Goal: Information Seeking & Learning: Learn about a topic

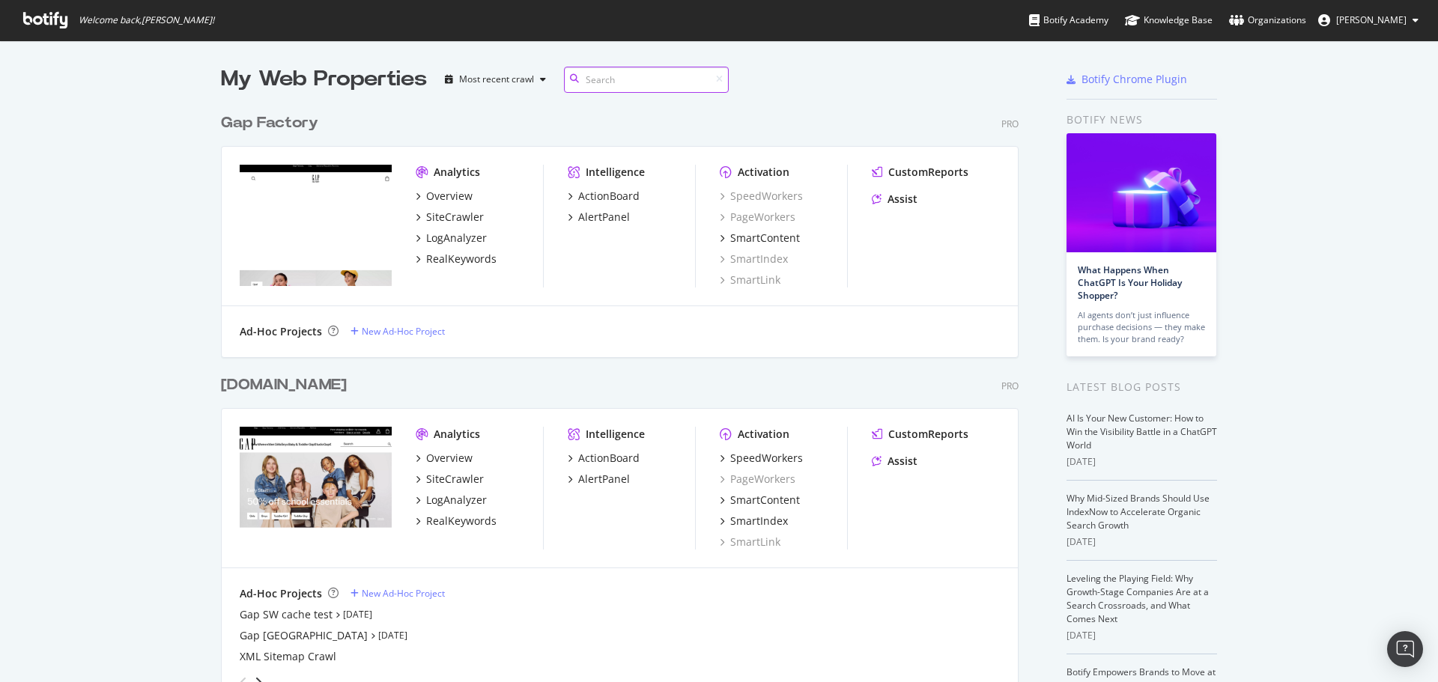
scroll to position [225, 0]
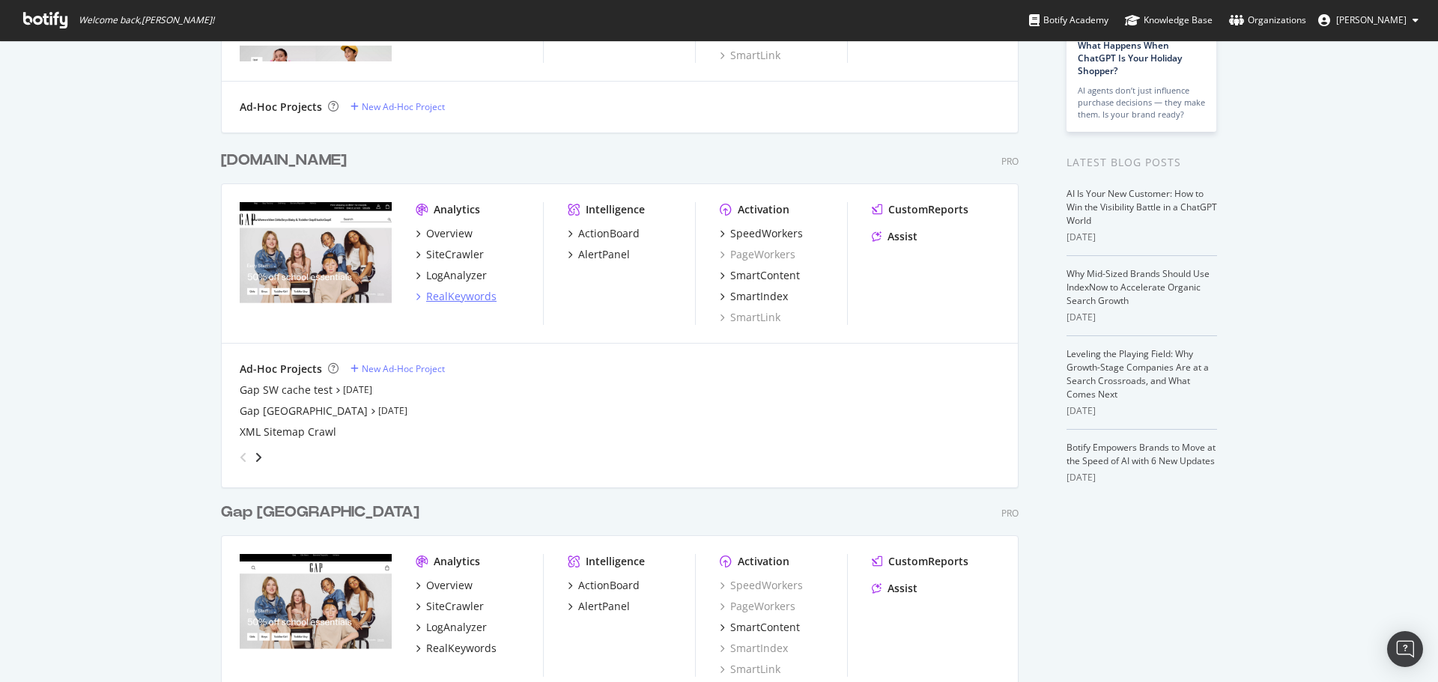
click at [474, 300] on div "RealKeywords" at bounding box center [461, 296] width 70 height 15
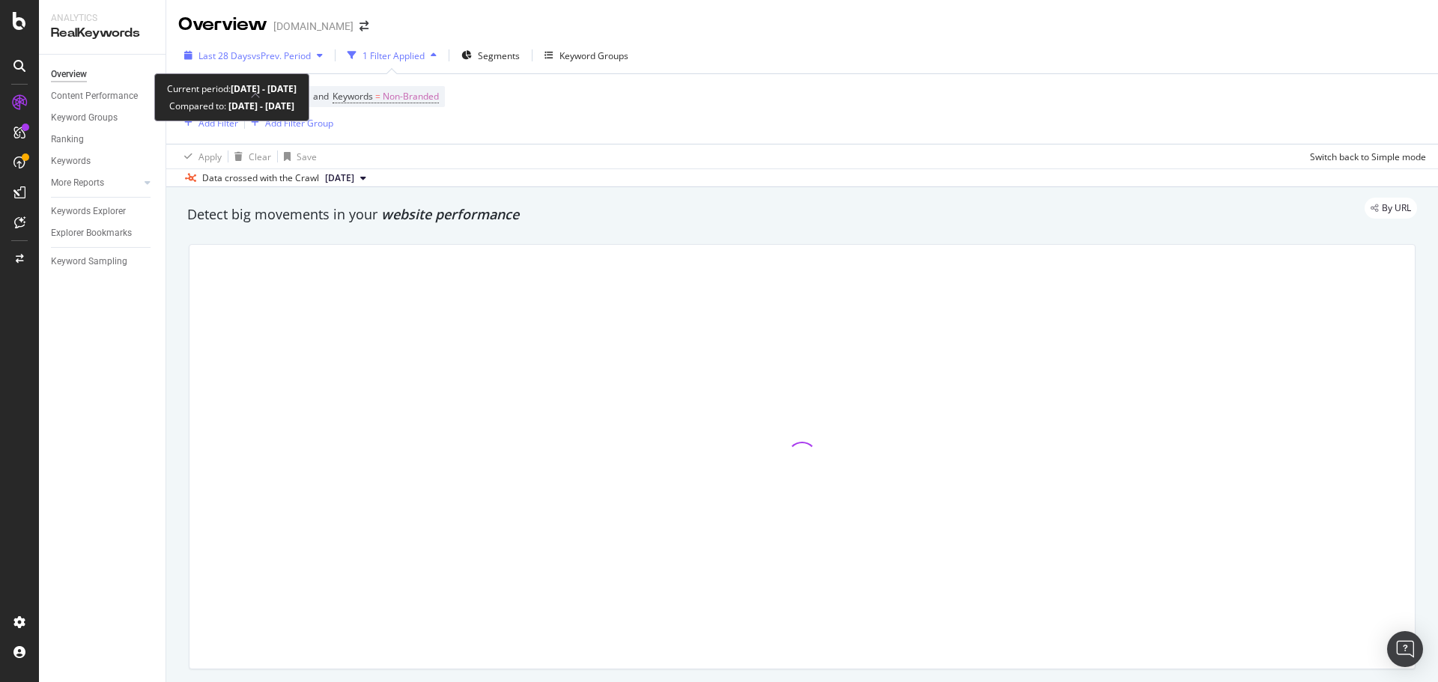
click at [259, 58] on span "vs Prev. Period" at bounding box center [281, 55] width 59 height 13
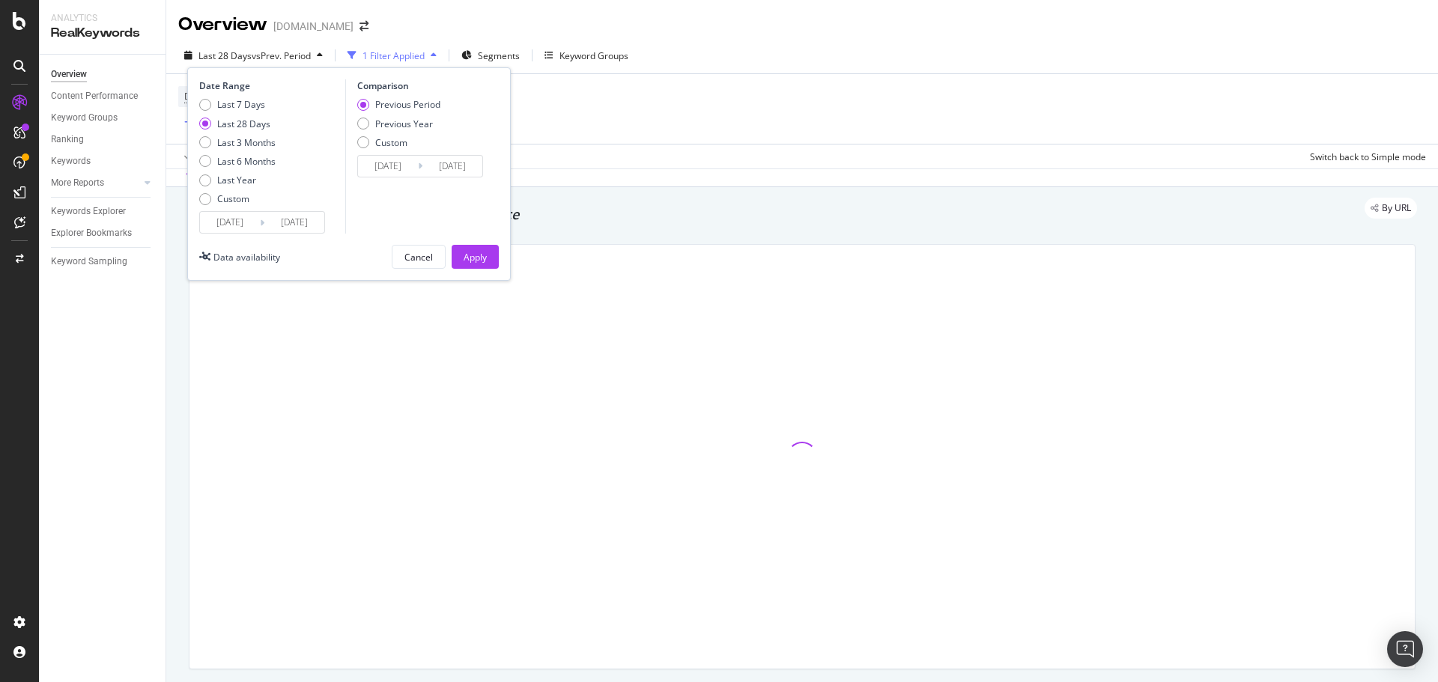
click at [254, 226] on input "[DATE]" at bounding box center [230, 222] width 60 height 21
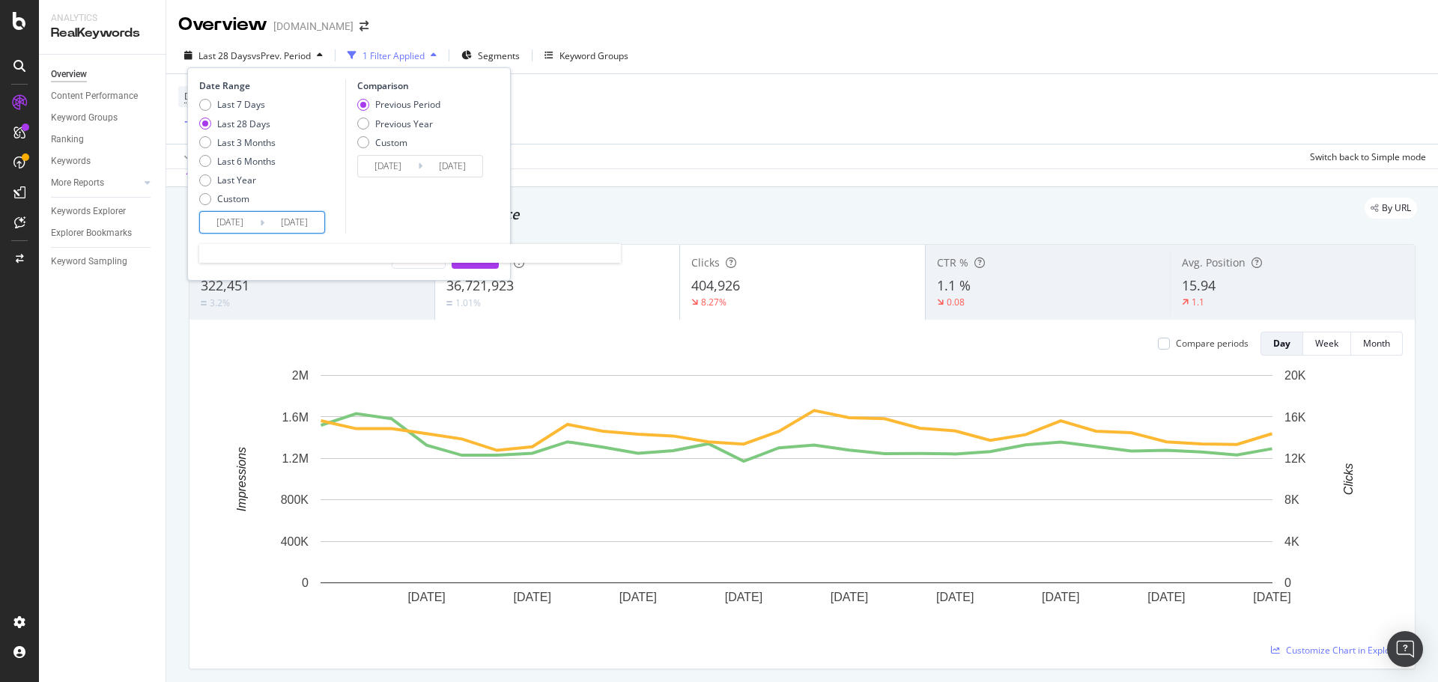
click at [256, 218] on input "[DATE]" at bounding box center [230, 222] width 60 height 21
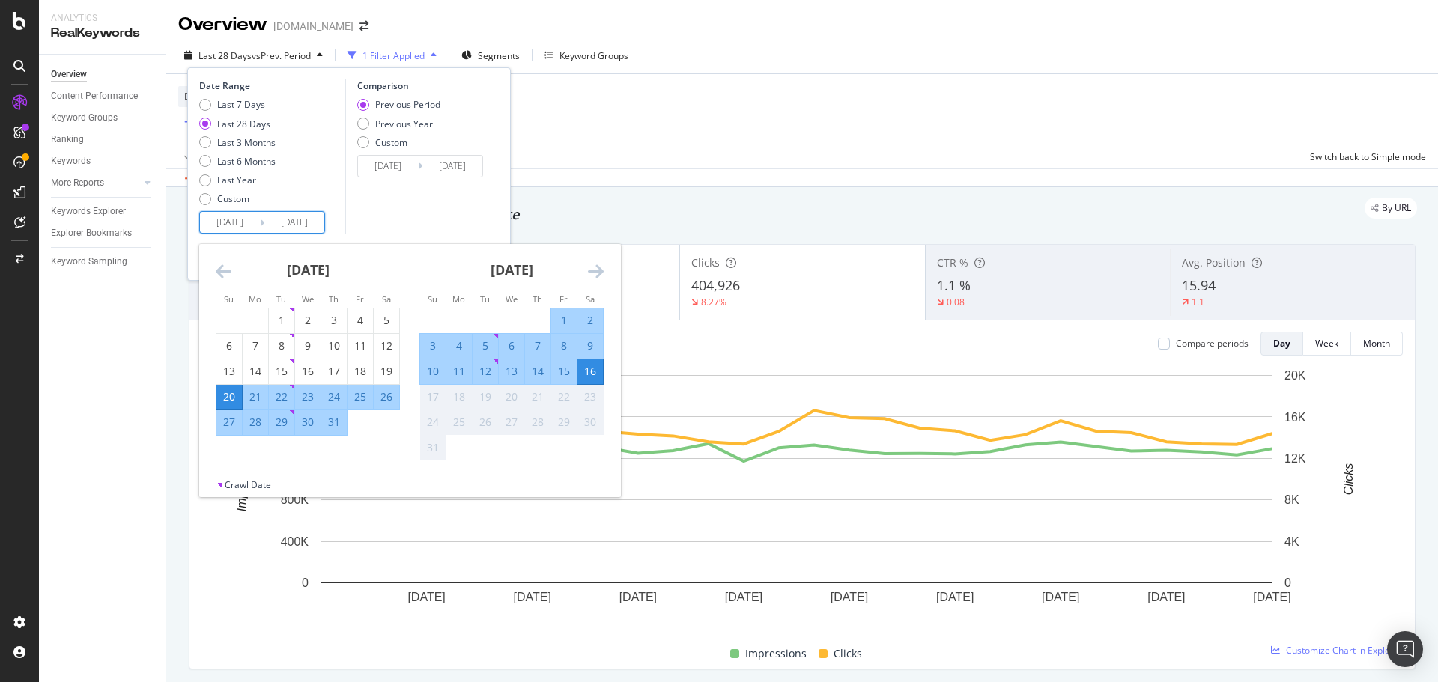
click at [223, 272] on icon "Move backward to switch to the previous month." at bounding box center [224, 271] width 16 height 18
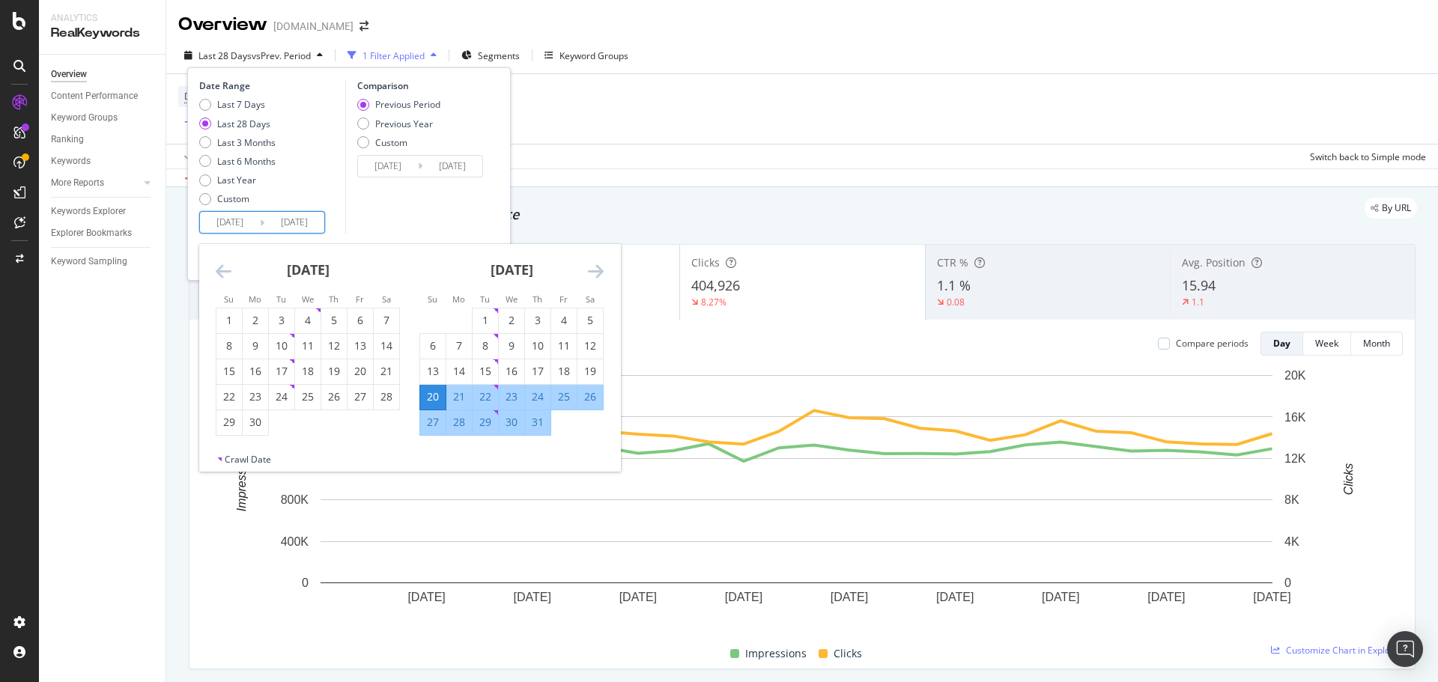
click at [223, 272] on icon "Move backward to switch to the previous month." at bounding box center [224, 271] width 16 height 18
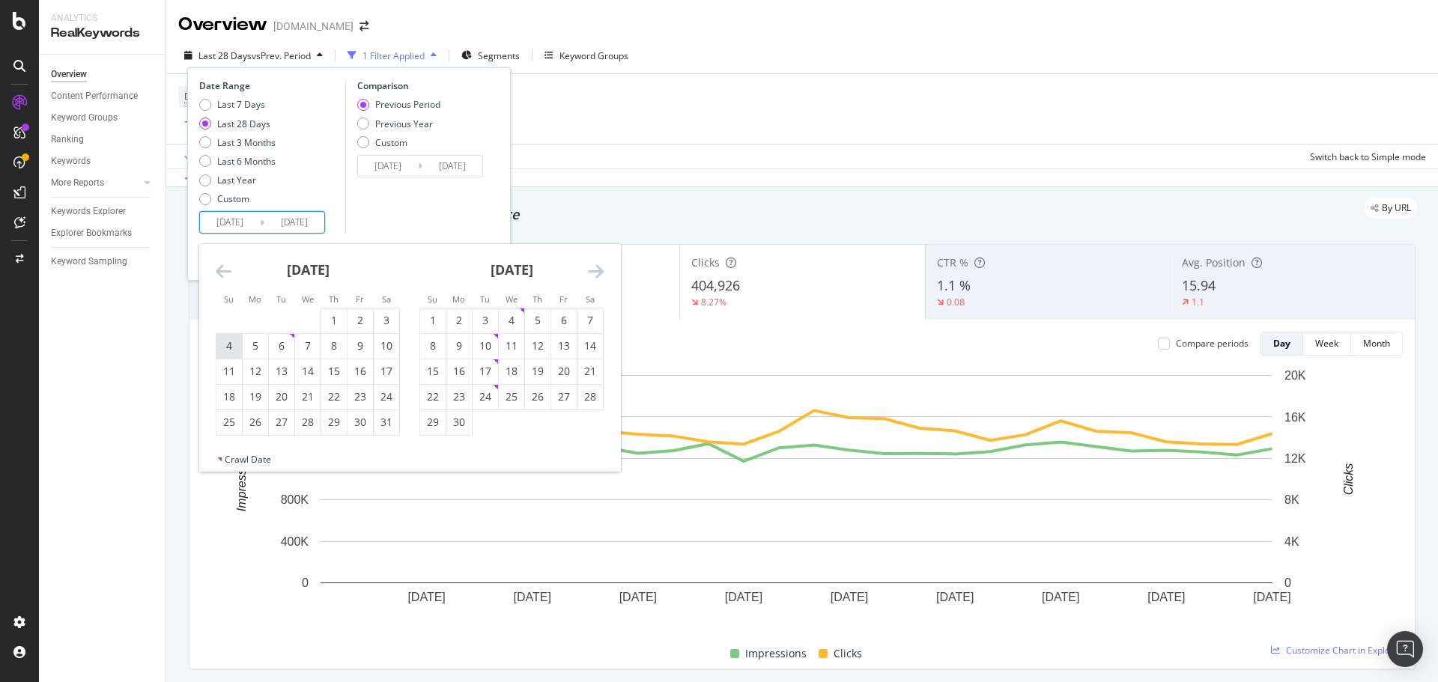
click at [224, 347] on div "4" at bounding box center [228, 346] width 25 height 15
type input "[DATE]"
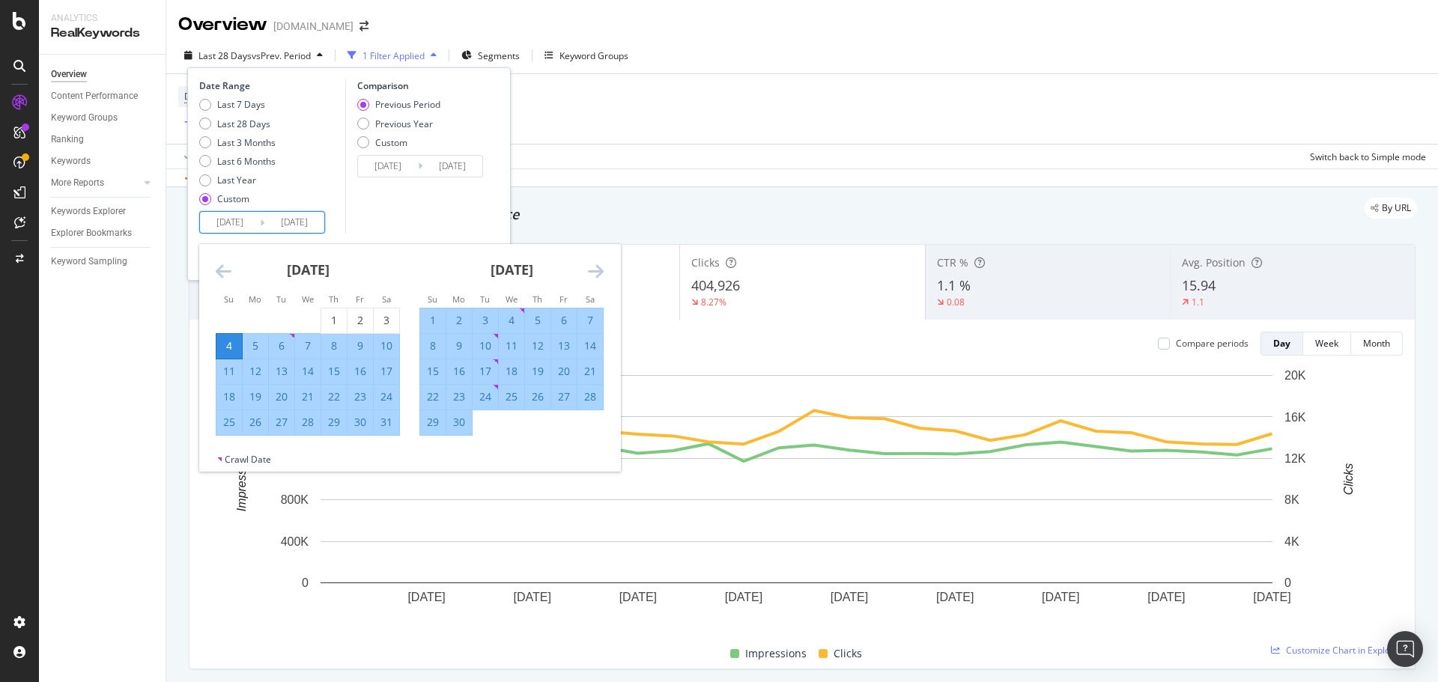
click at [312, 221] on input "[DATE]" at bounding box center [294, 222] width 60 height 21
click at [230, 270] on icon "Move backward to switch to the previous month." at bounding box center [224, 271] width 16 height 18
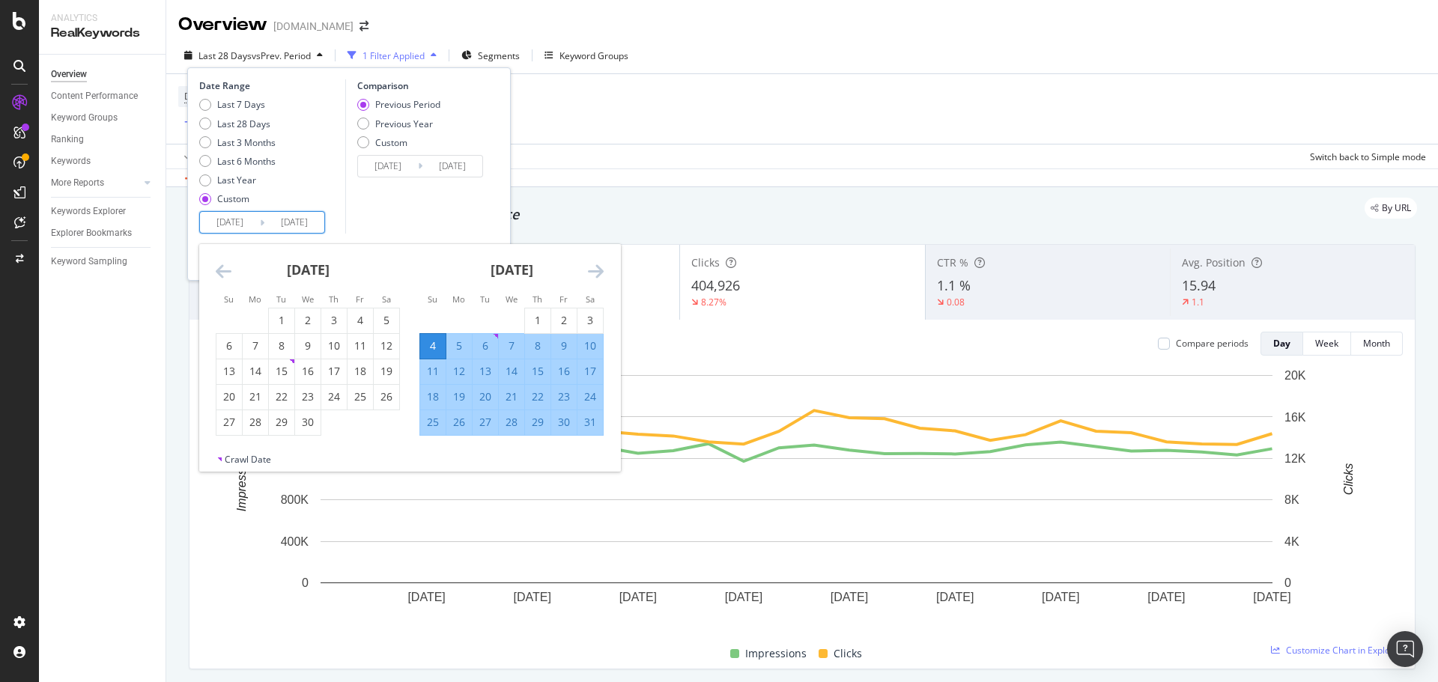
click at [598, 267] on icon "Move forward to switch to the next month." at bounding box center [596, 271] width 16 height 18
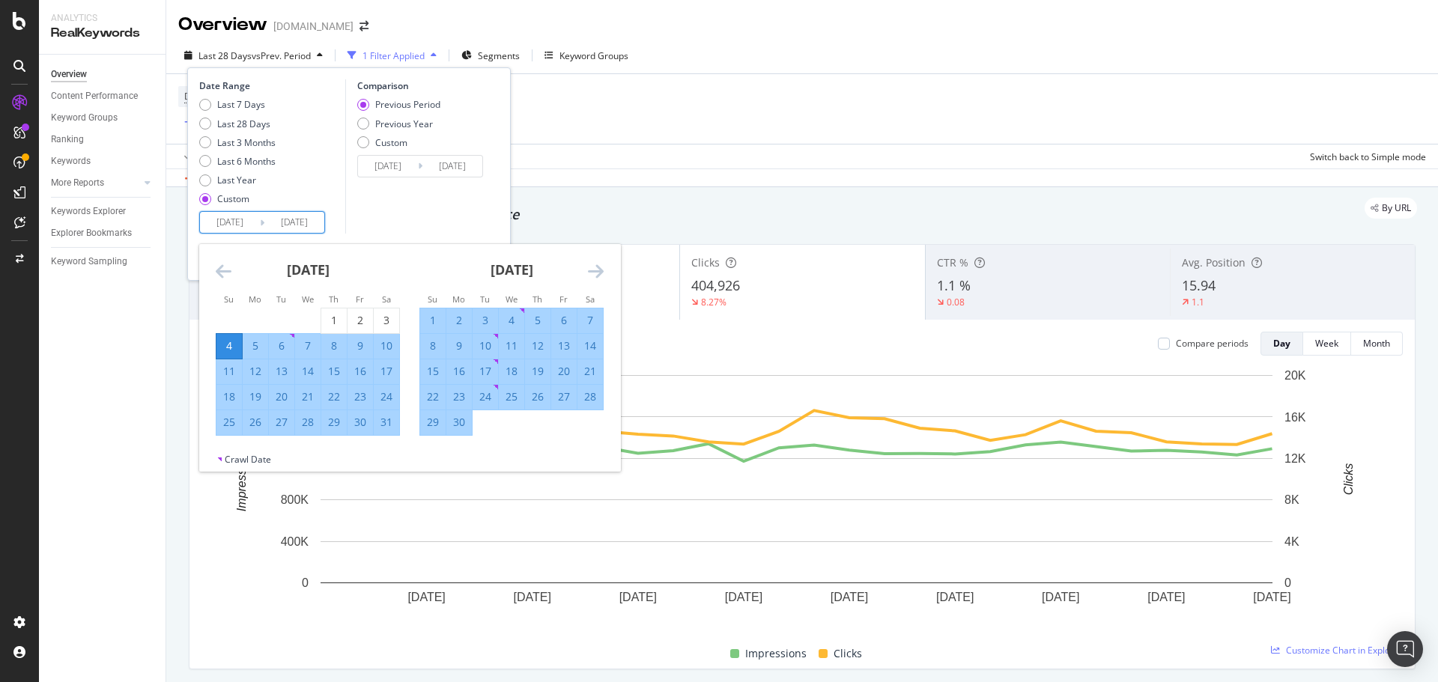
click at [598, 267] on icon "Move forward to switch to the next month." at bounding box center [596, 271] width 16 height 18
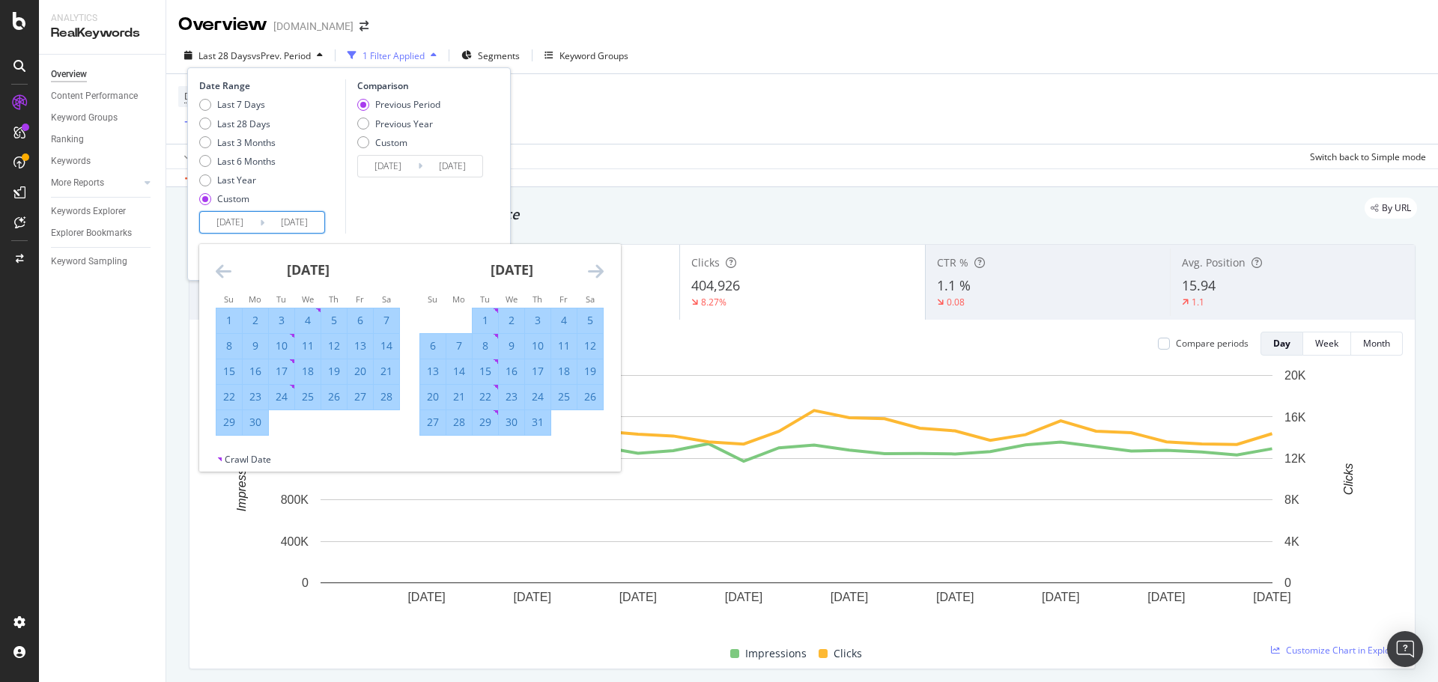
click at [598, 267] on icon "Move forward to switch to the next month." at bounding box center [596, 271] width 16 height 18
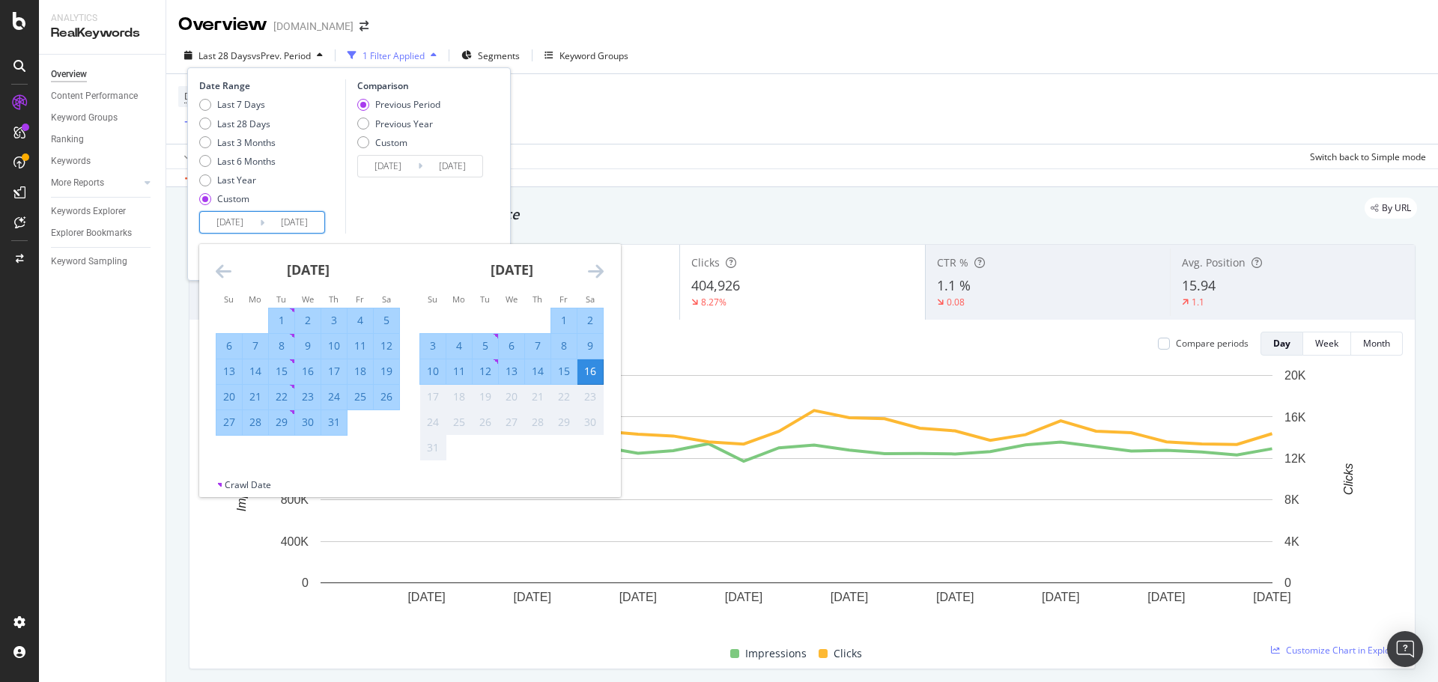
click at [590, 318] on div "2" at bounding box center [589, 320] width 25 height 15
type input "[DATE]"
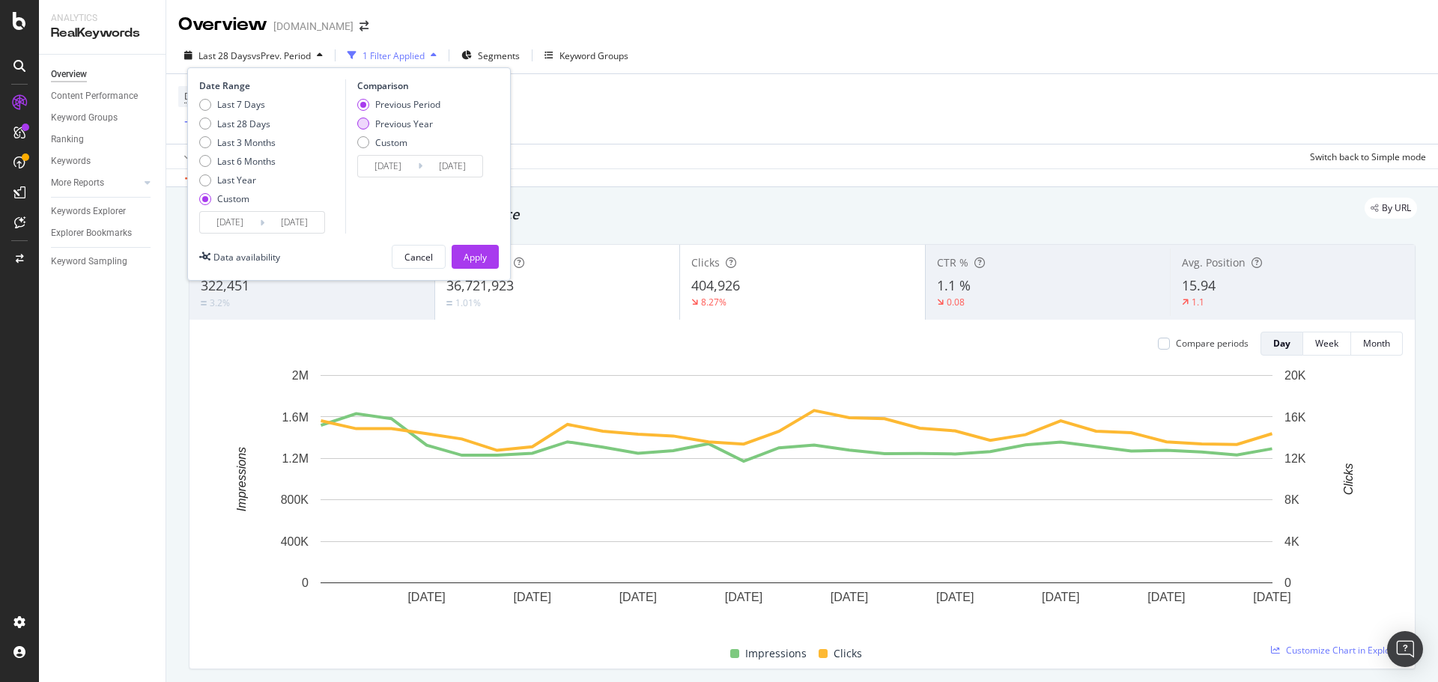
click at [389, 127] on div "Previous Year" at bounding box center [404, 124] width 58 height 13
type input "[DATE]"
click at [488, 245] on div "Date Range Last 7 Days Last 28 Days Last 3 Months Last 6 Months Last Year Custo…" at bounding box center [349, 173] width 324 height 213
click at [486, 255] on div "Apply" at bounding box center [475, 257] width 23 height 13
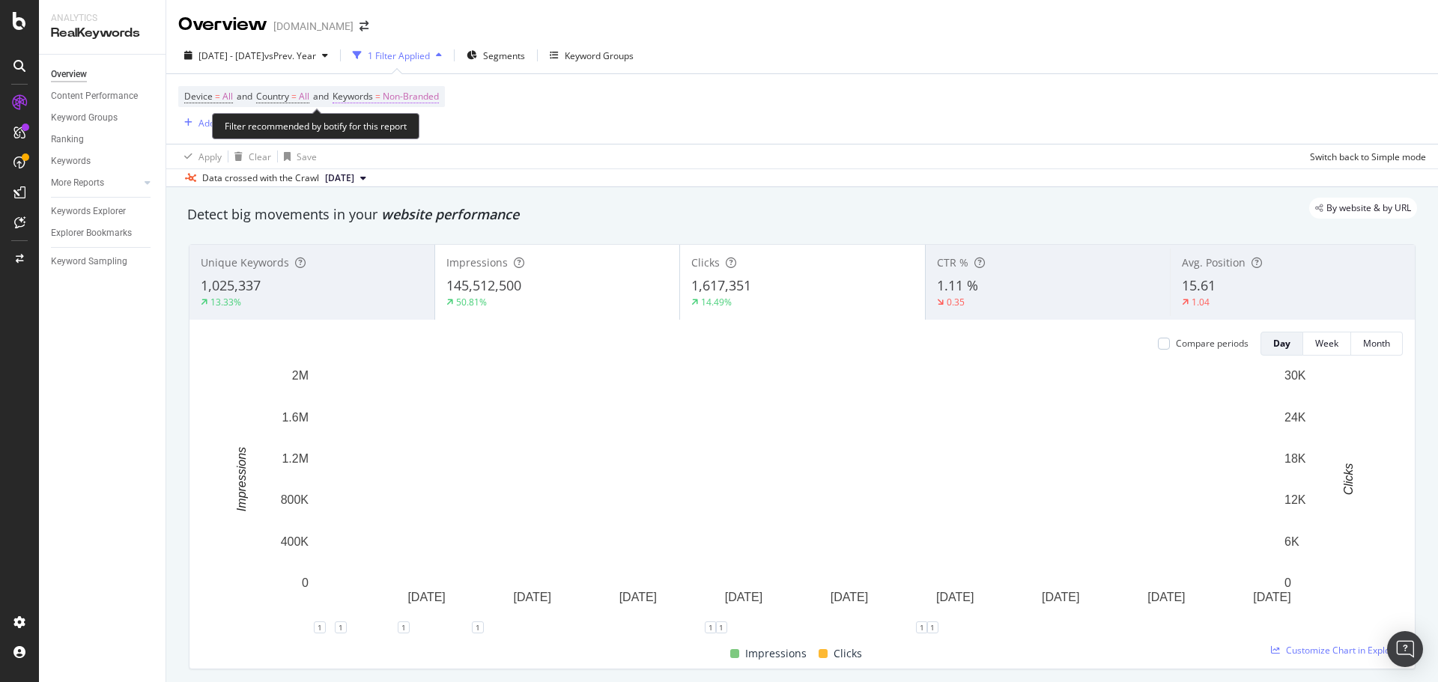
click at [395, 92] on span "Non-Branded" at bounding box center [411, 96] width 56 height 21
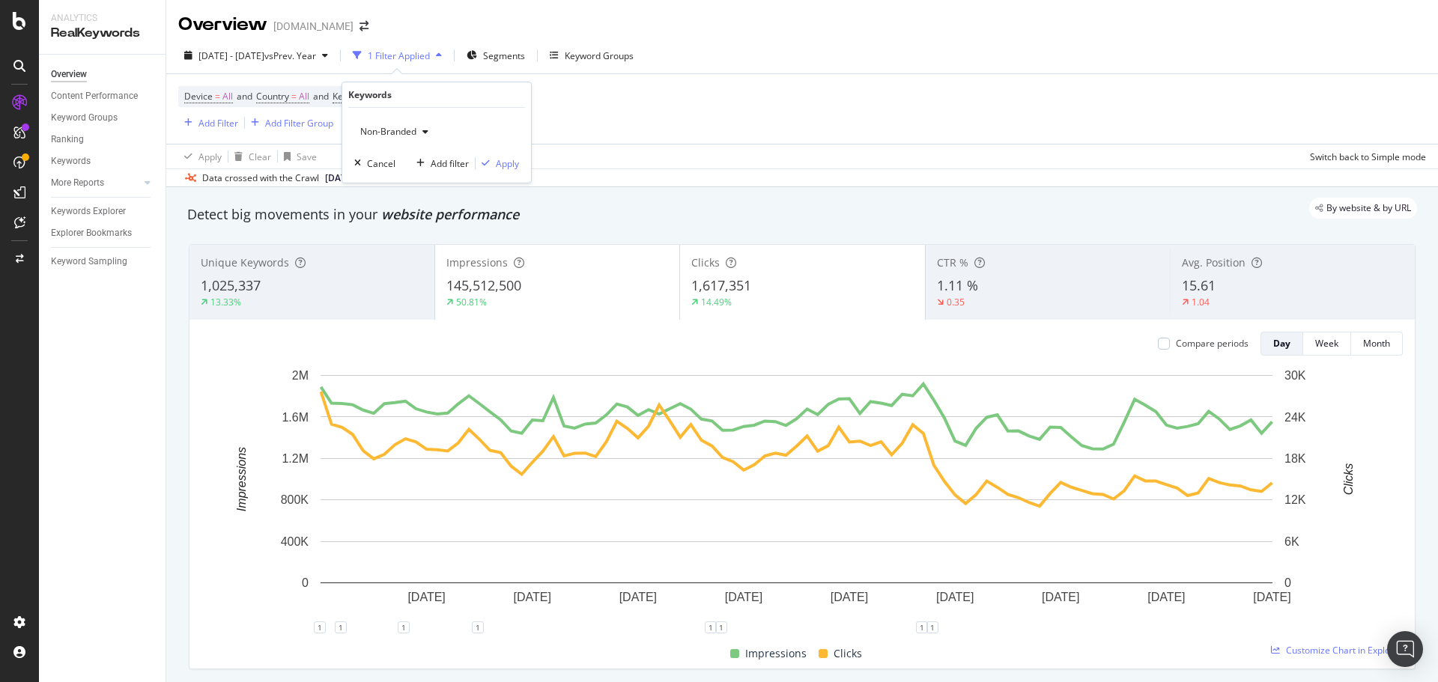
click at [401, 131] on span "Non-Branded" at bounding box center [385, 131] width 62 height 13
drag, startPoint x: 382, startPoint y: 250, endPoint x: 460, endPoint y: 257, distance: 78.2
click at [383, 250] on span "All" at bounding box center [443, 248] width 153 height 13
click at [512, 166] on div "Apply" at bounding box center [507, 163] width 23 height 13
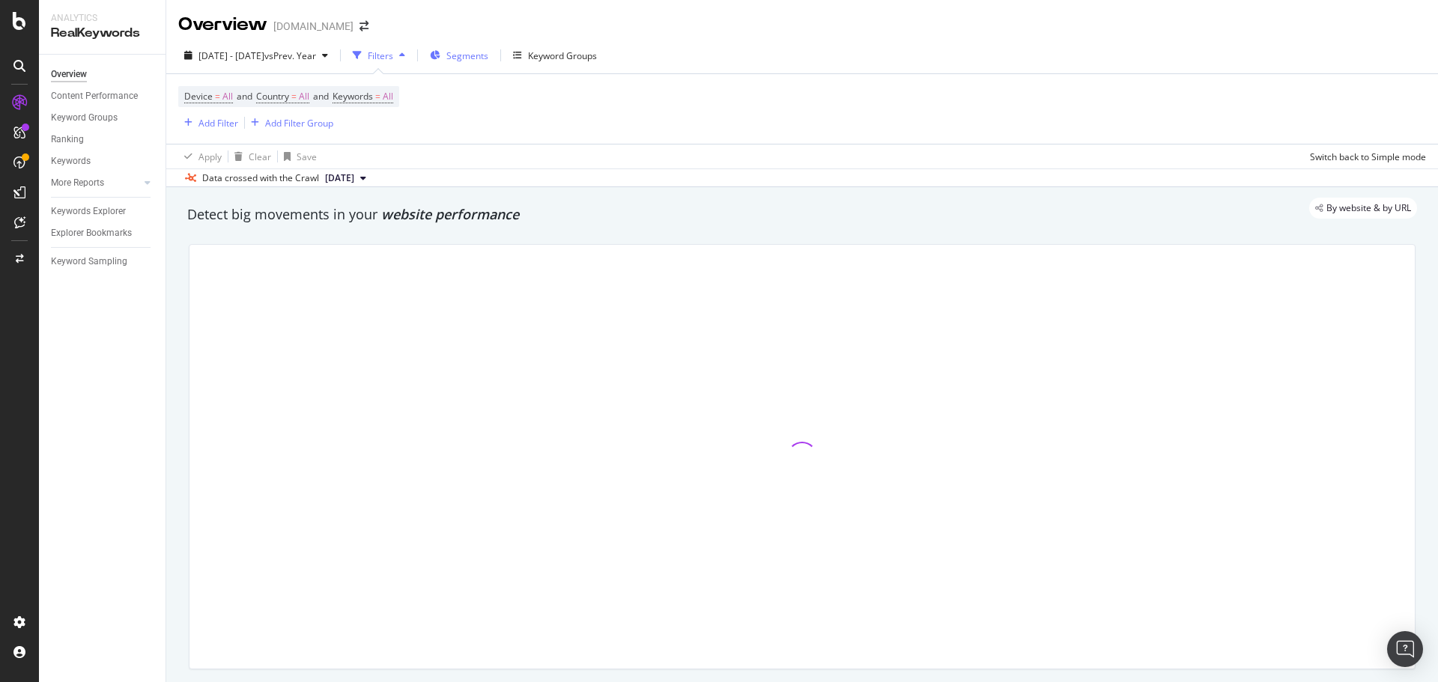
click at [488, 56] on span "Segments" at bounding box center [467, 55] width 42 height 13
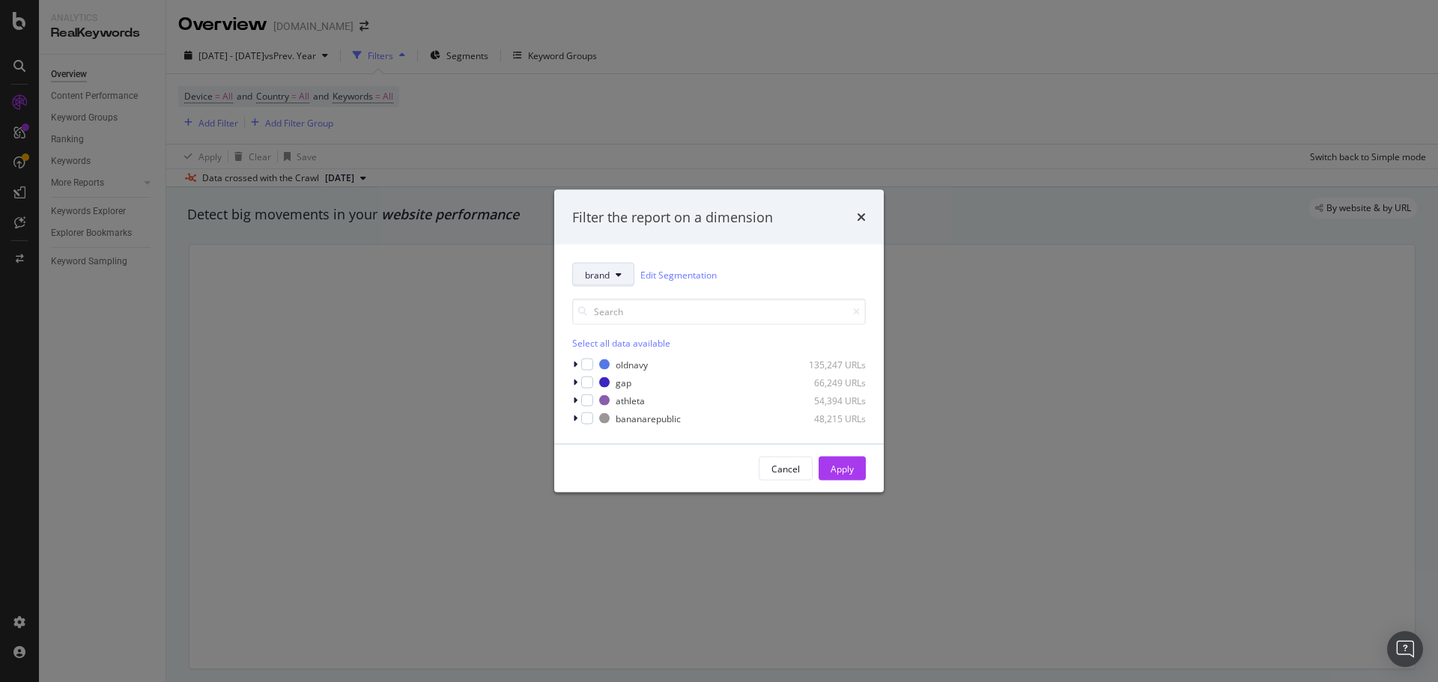
click at [602, 278] on span "brand" at bounding box center [597, 274] width 25 height 13
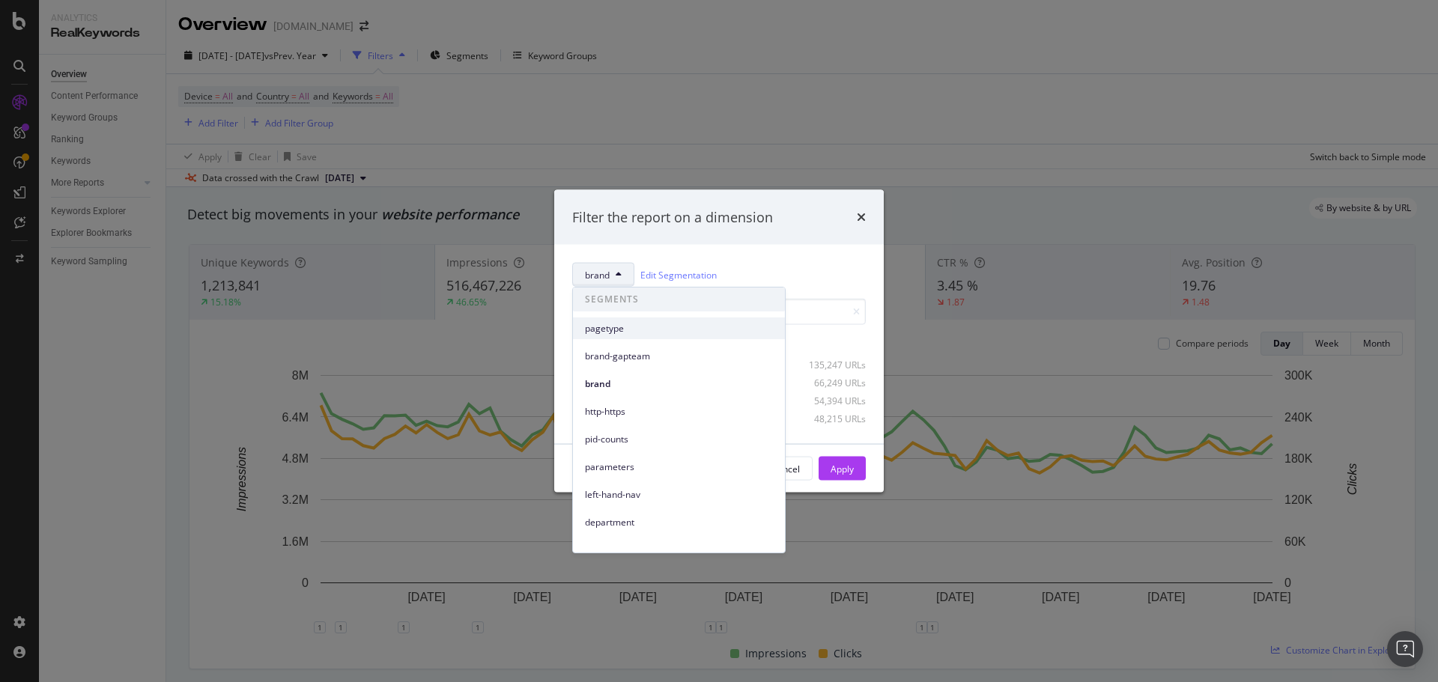
click at [613, 333] on span "pagetype" at bounding box center [679, 328] width 188 height 13
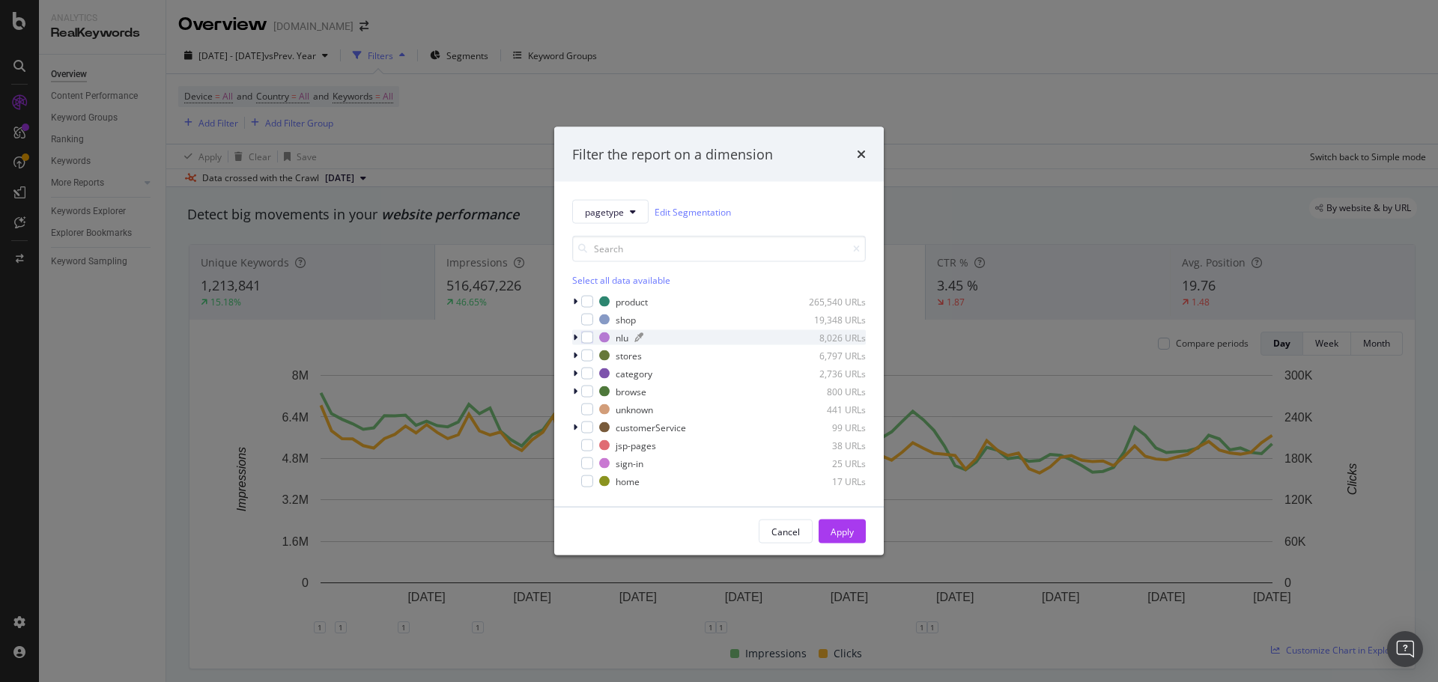
drag, startPoint x: 578, startPoint y: 318, endPoint x: 608, endPoint y: 334, distance: 33.8
click at [580, 319] on div "modal" at bounding box center [576, 319] width 9 height 15
click at [858, 412] on button "Apply" at bounding box center [842, 532] width 47 height 24
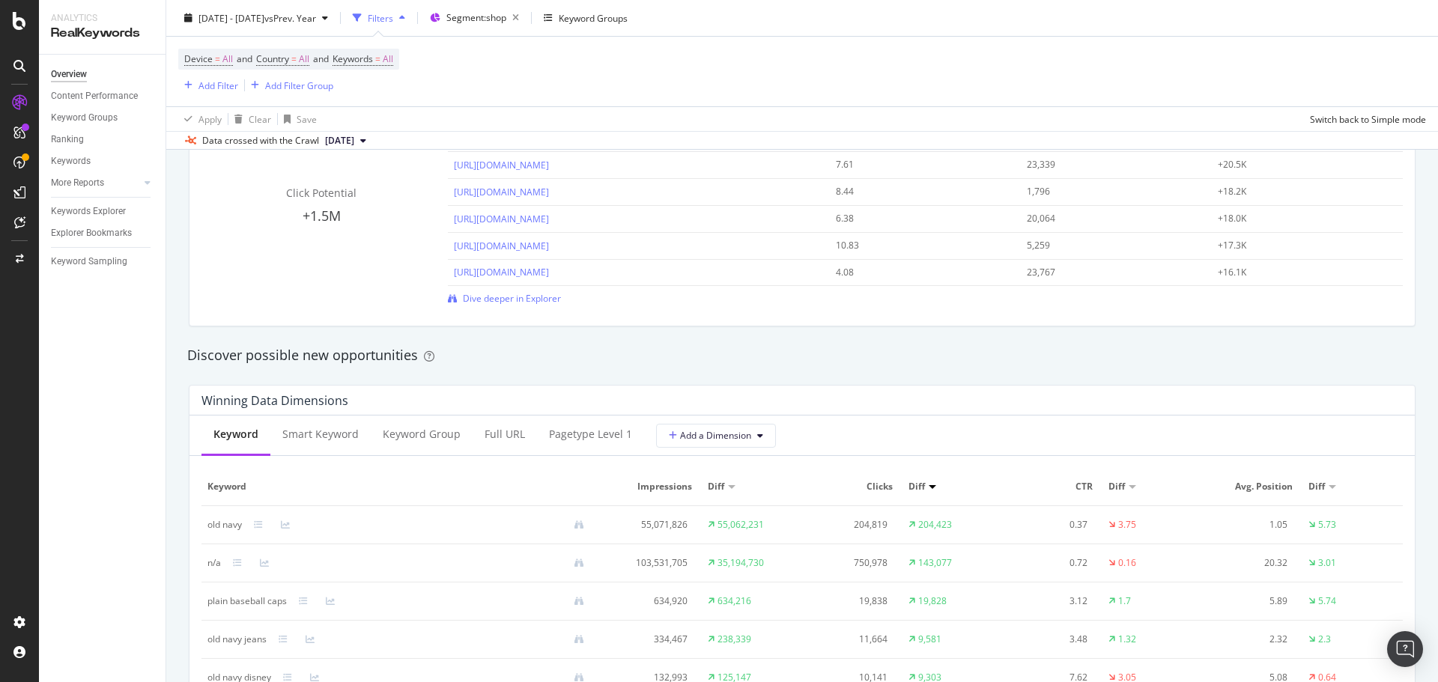
scroll to position [1303, 0]
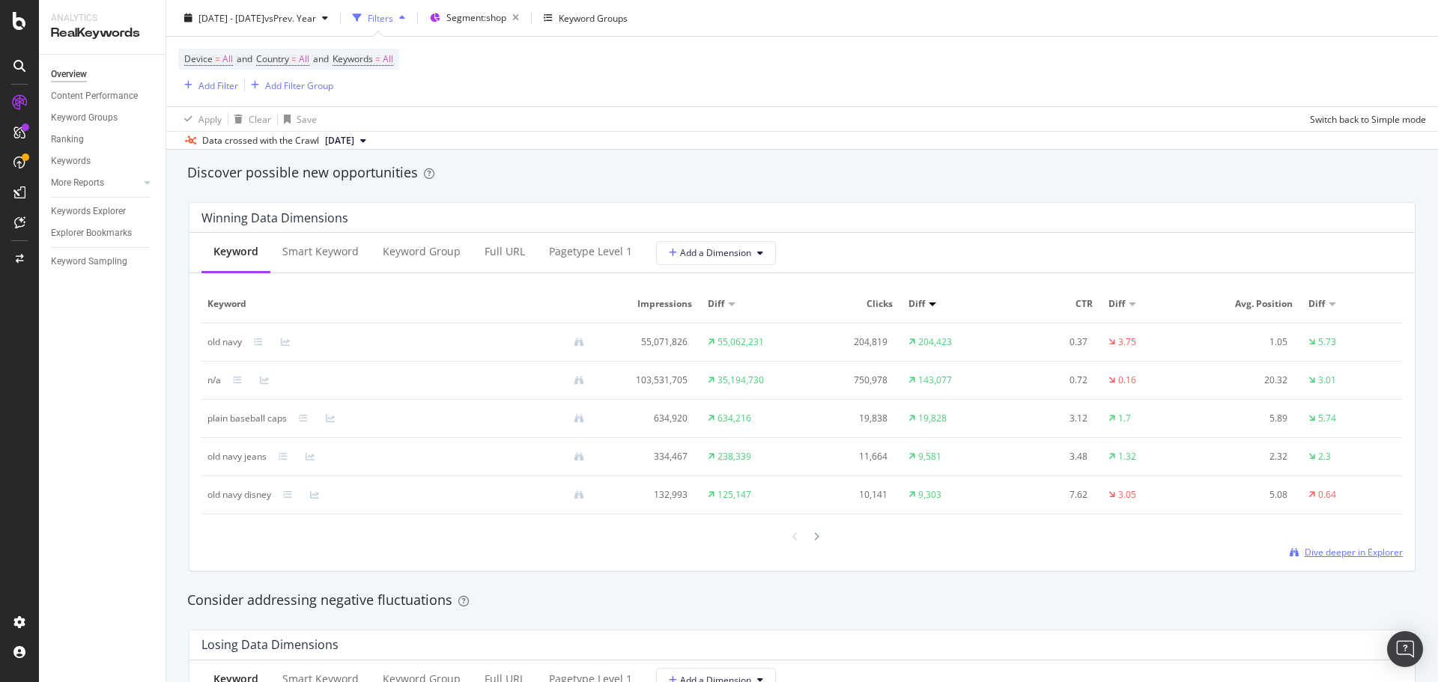
click at [958, 412] on span "Dive deeper in Explorer" at bounding box center [1354, 552] width 98 height 13
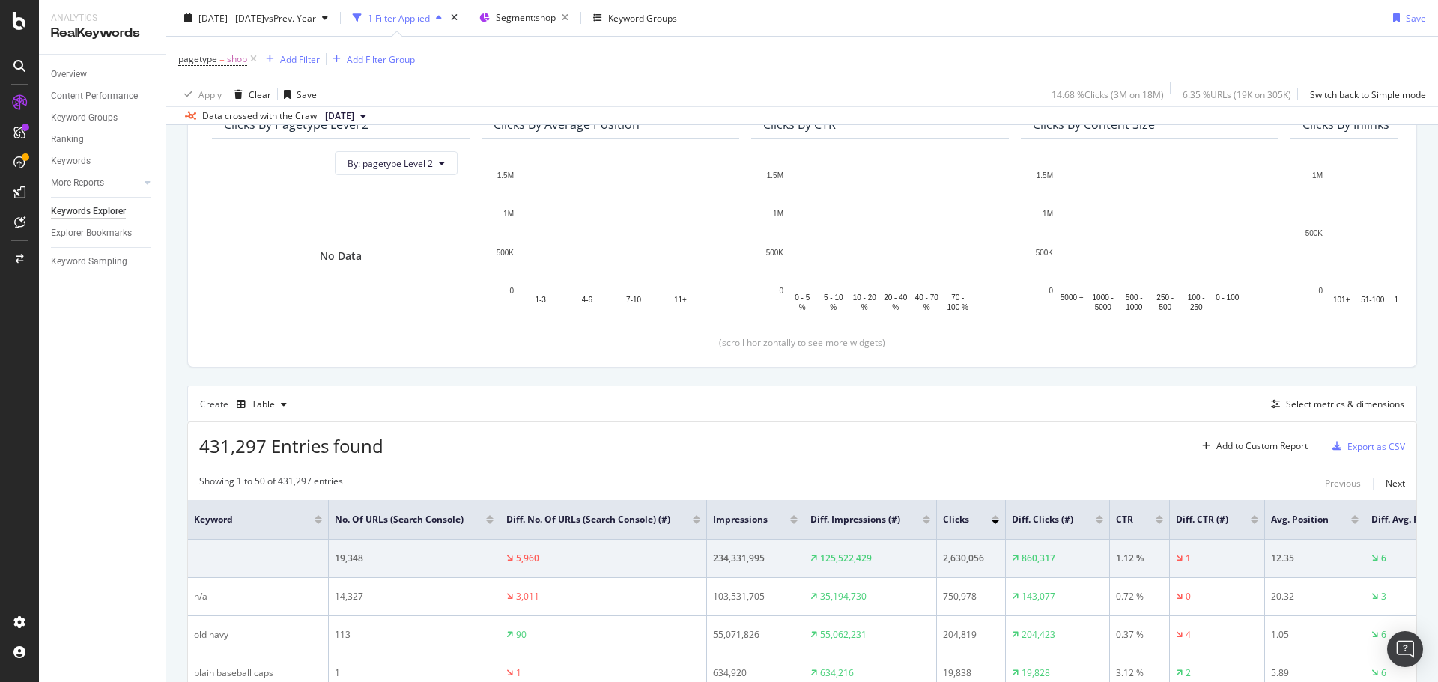
scroll to position [150, 0]
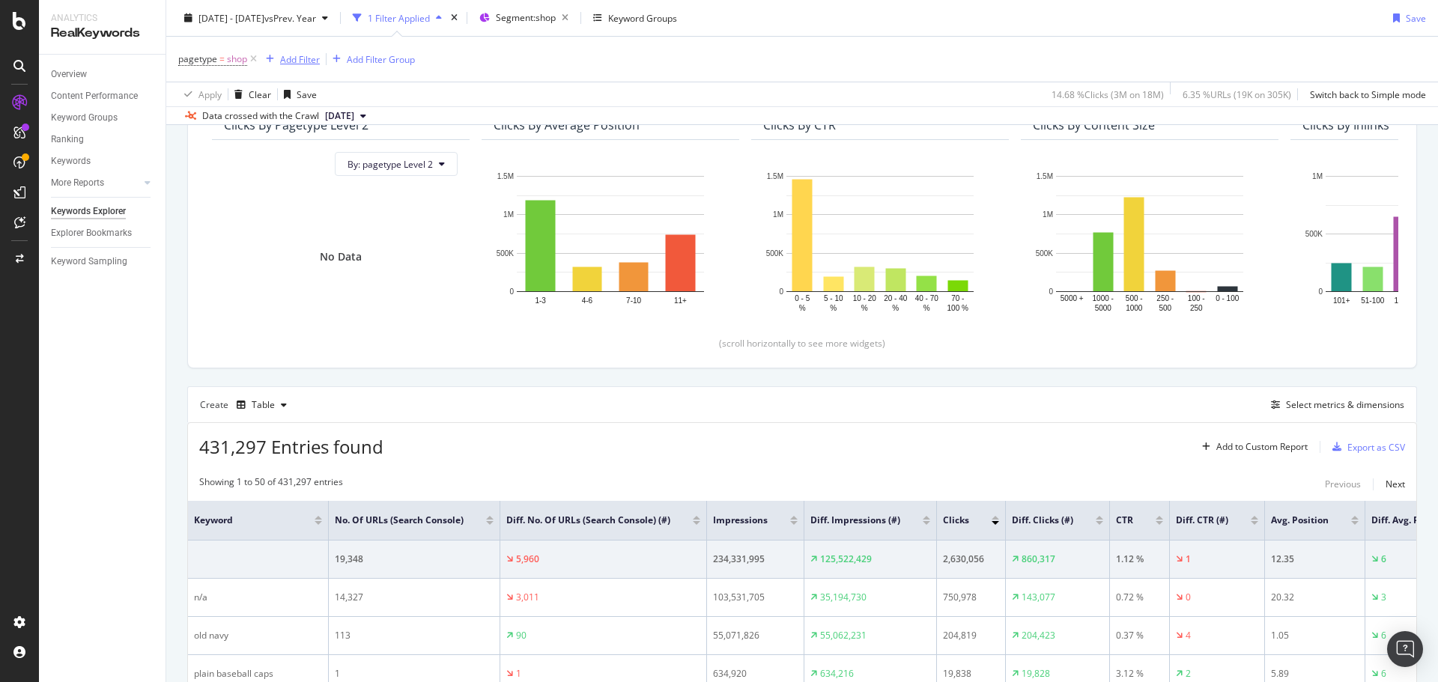
click at [294, 56] on div "Add Filter" at bounding box center [300, 58] width 40 height 13
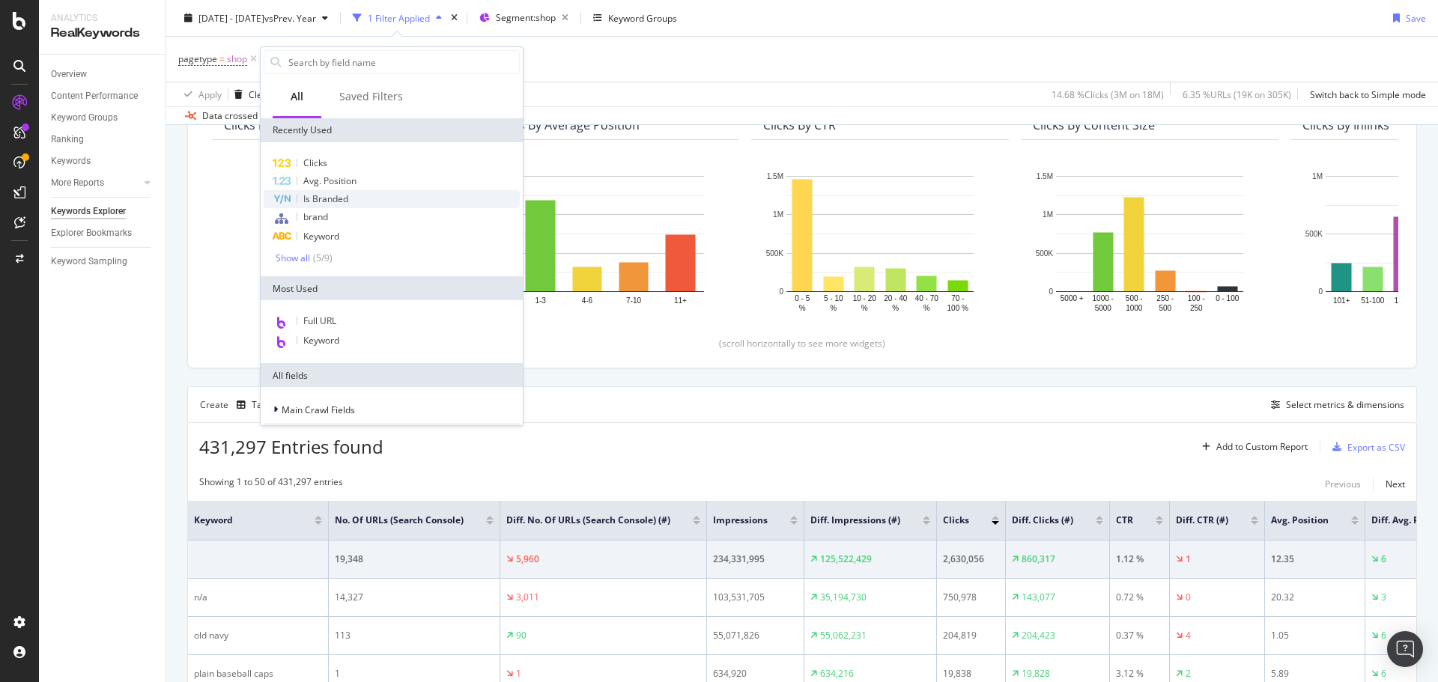
click at [324, 204] on span "Is Branded" at bounding box center [325, 198] width 45 height 13
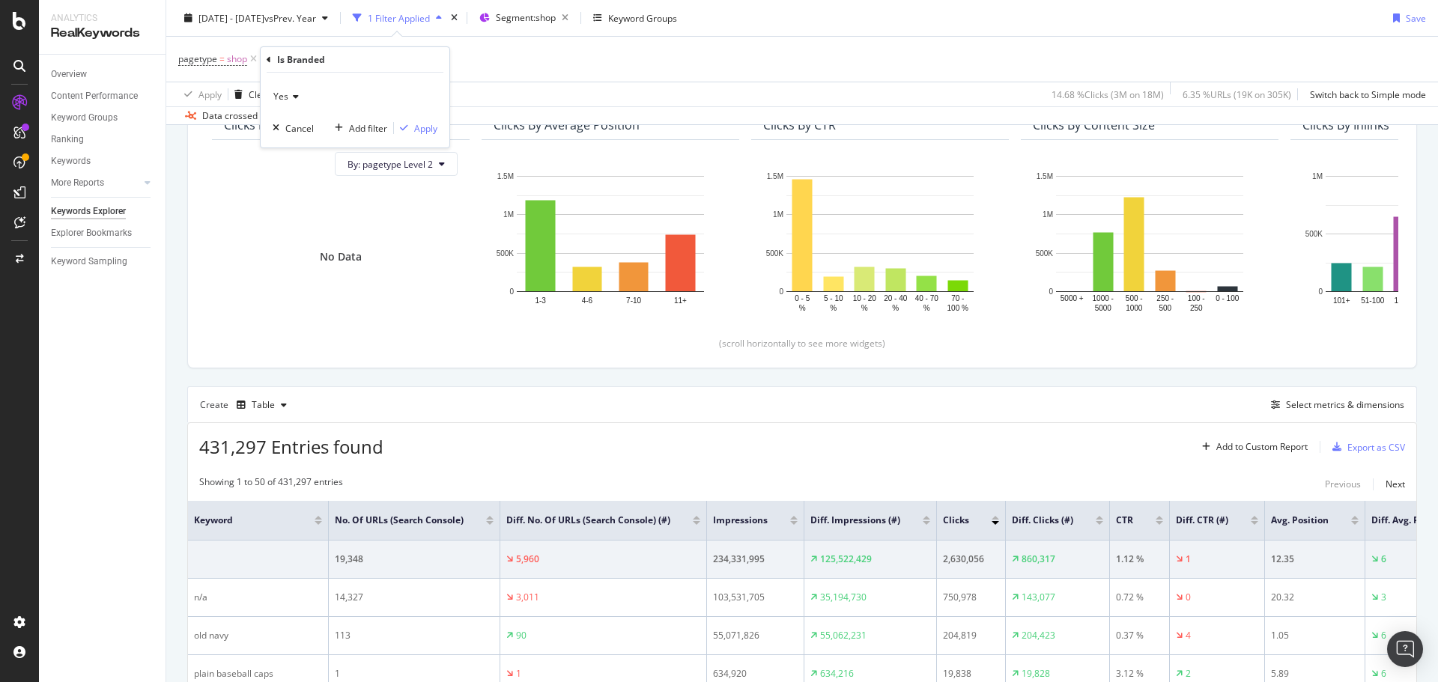
click at [287, 97] on span "Yes" at bounding box center [280, 96] width 15 height 13
click at [312, 153] on div "No" at bounding box center [356, 146] width 160 height 19
click at [428, 121] on button "Apply" at bounding box center [415, 128] width 43 height 15
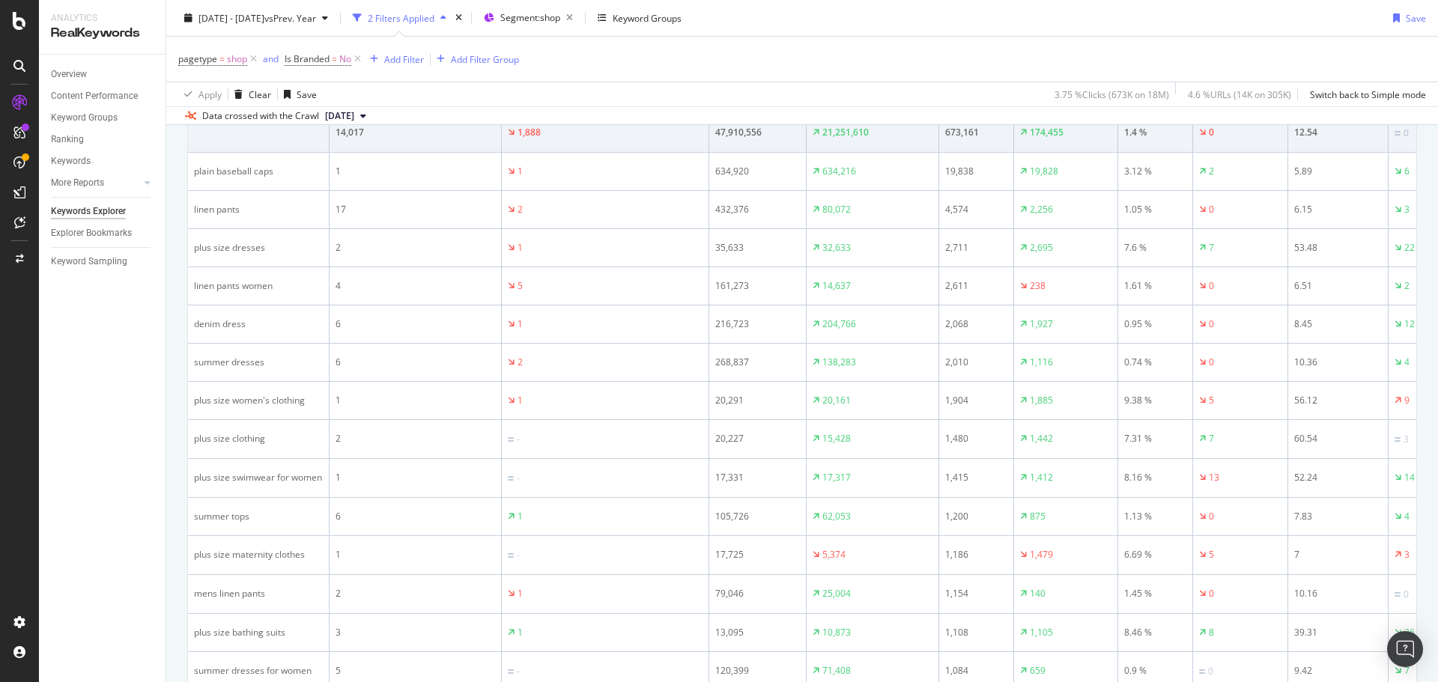
scroll to position [467, 0]
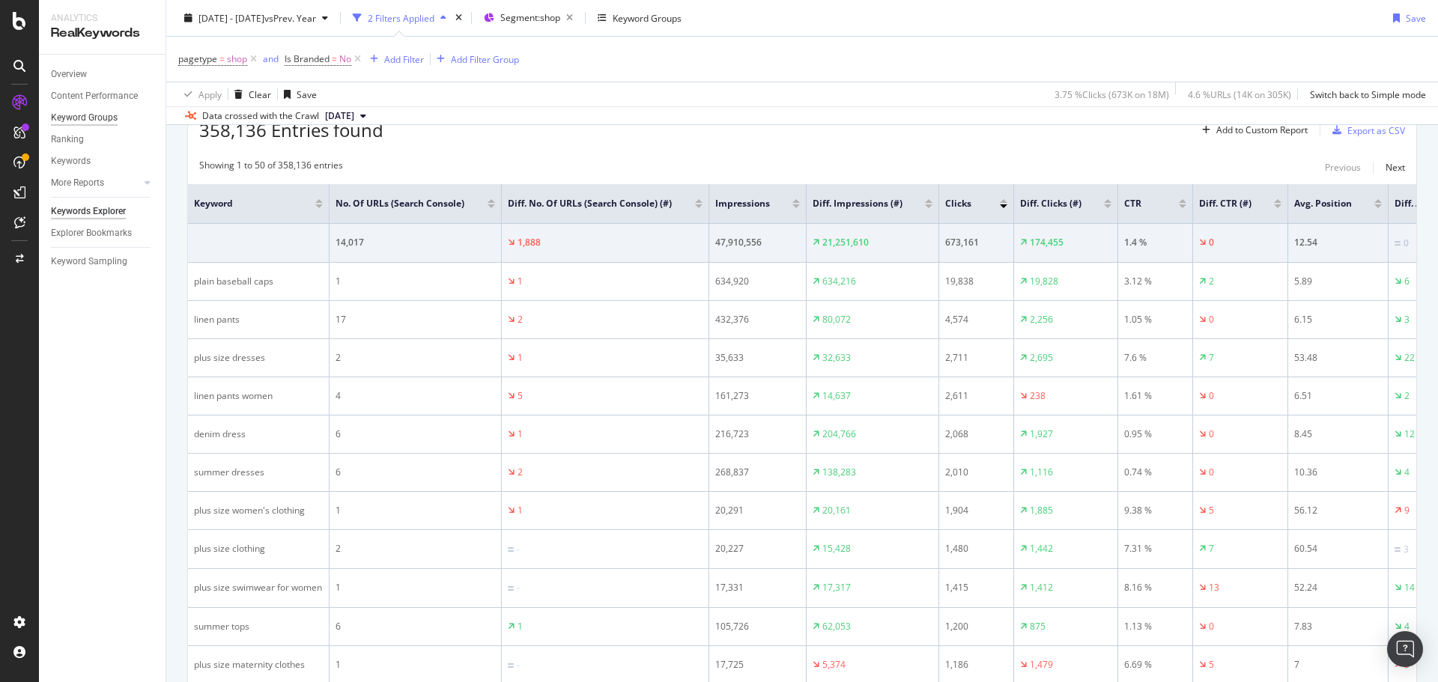
click at [100, 117] on div "Keyword Groups" at bounding box center [84, 118] width 67 height 16
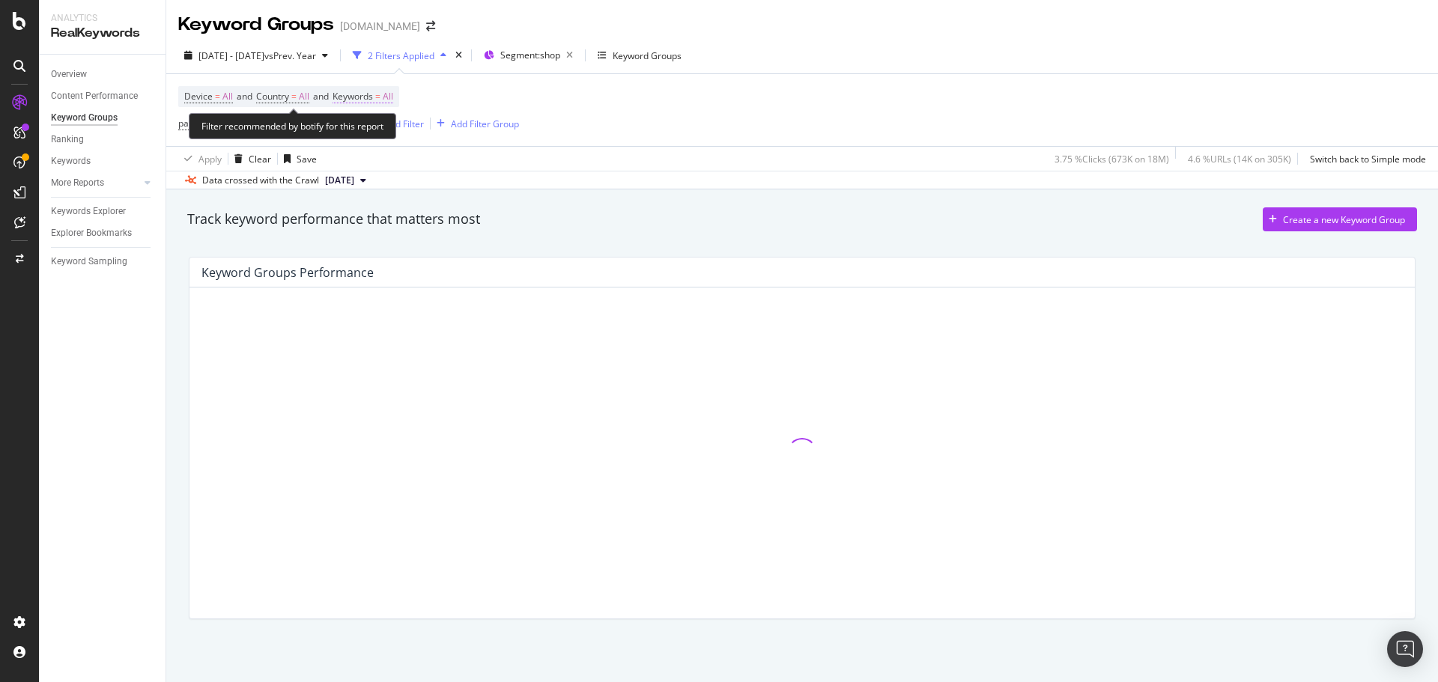
click at [393, 95] on span "All" at bounding box center [388, 96] width 10 height 21
click at [377, 133] on icon "button" at bounding box center [380, 131] width 6 height 9
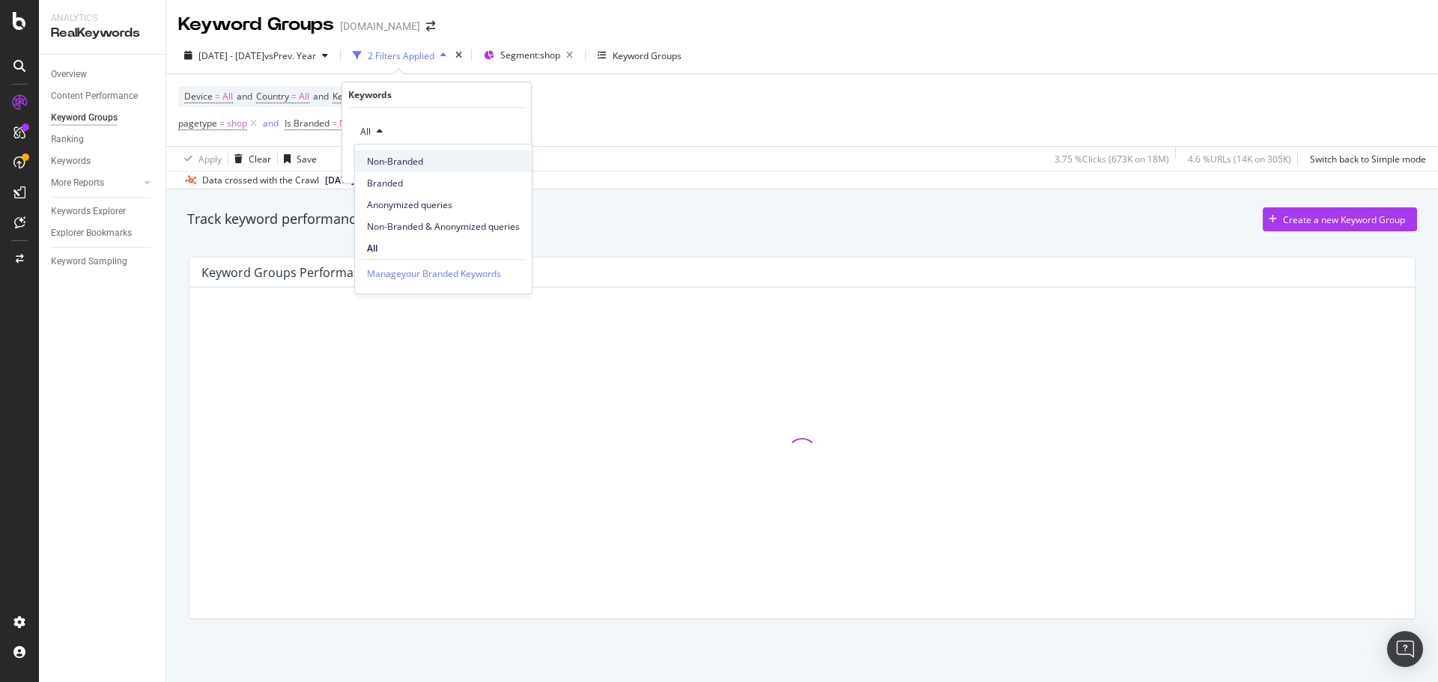
click at [397, 163] on span "Non-Branded" at bounding box center [443, 161] width 153 height 13
click at [504, 162] on div "Apply" at bounding box center [507, 163] width 23 height 13
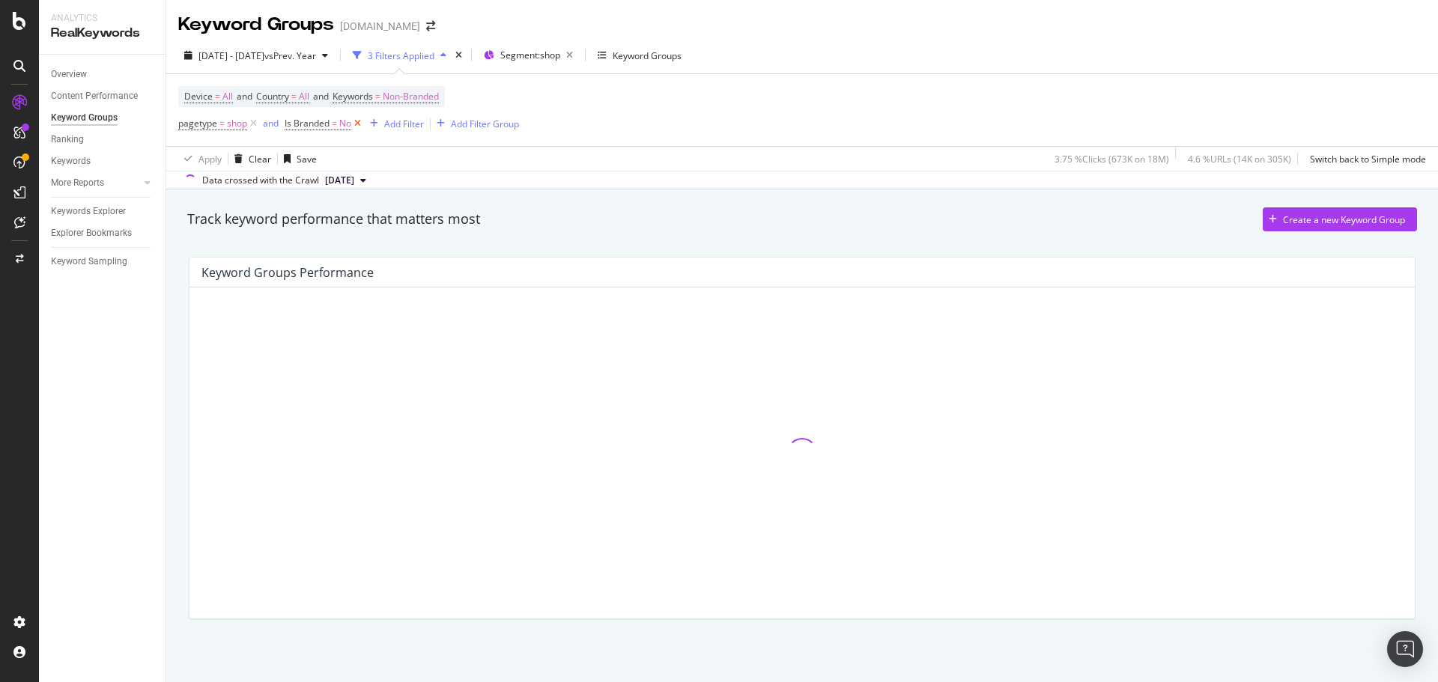
click at [360, 125] on icon at bounding box center [357, 123] width 13 height 15
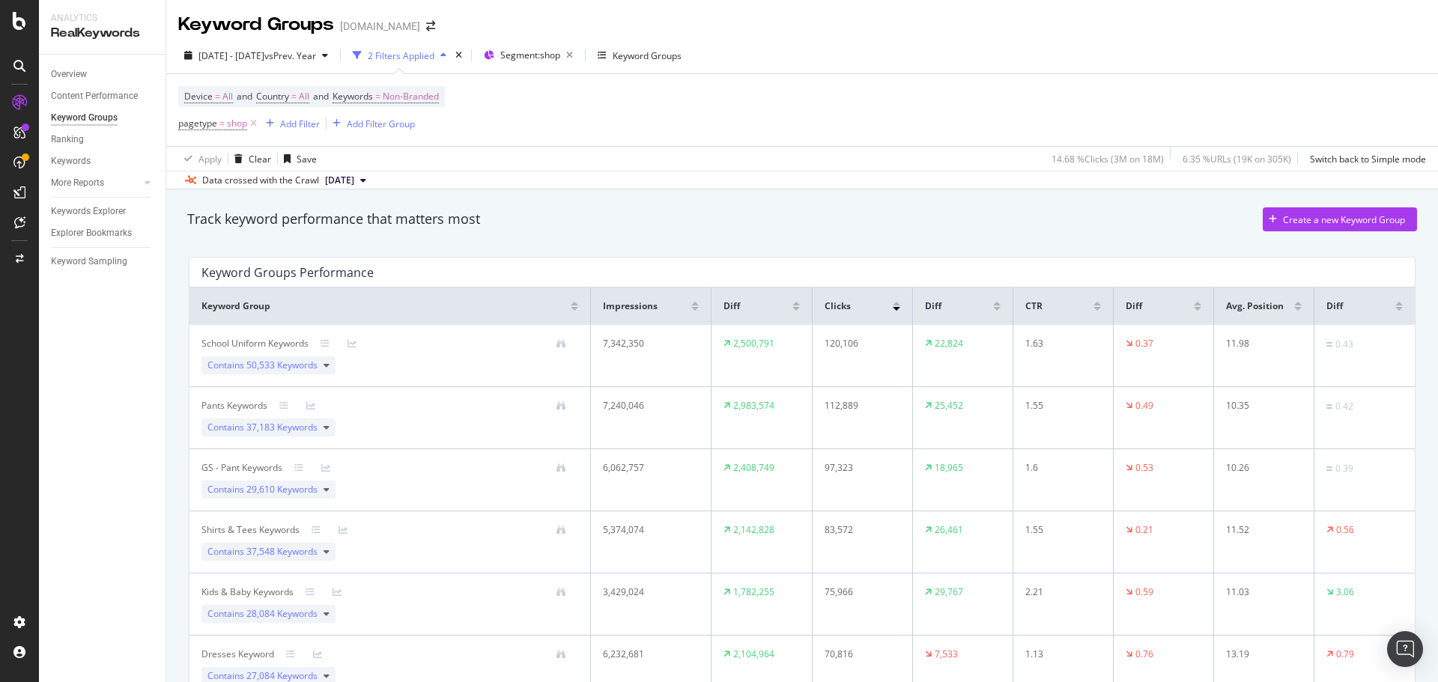
click at [958, 303] on div at bounding box center [996, 304] width 7 height 4
click at [958, 310] on div at bounding box center [996, 309] width 7 height 4
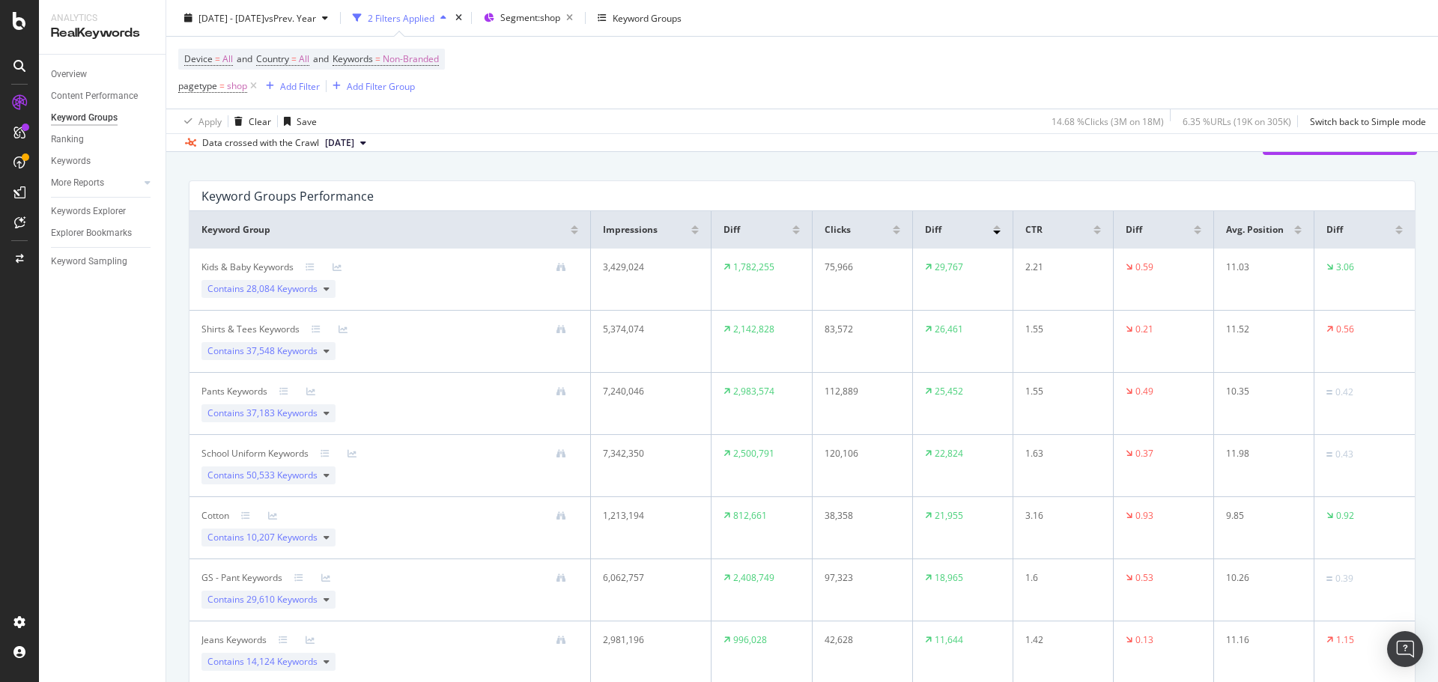
scroll to position [75, 0]
click at [82, 207] on div "Keywords Explorer" at bounding box center [88, 212] width 75 height 16
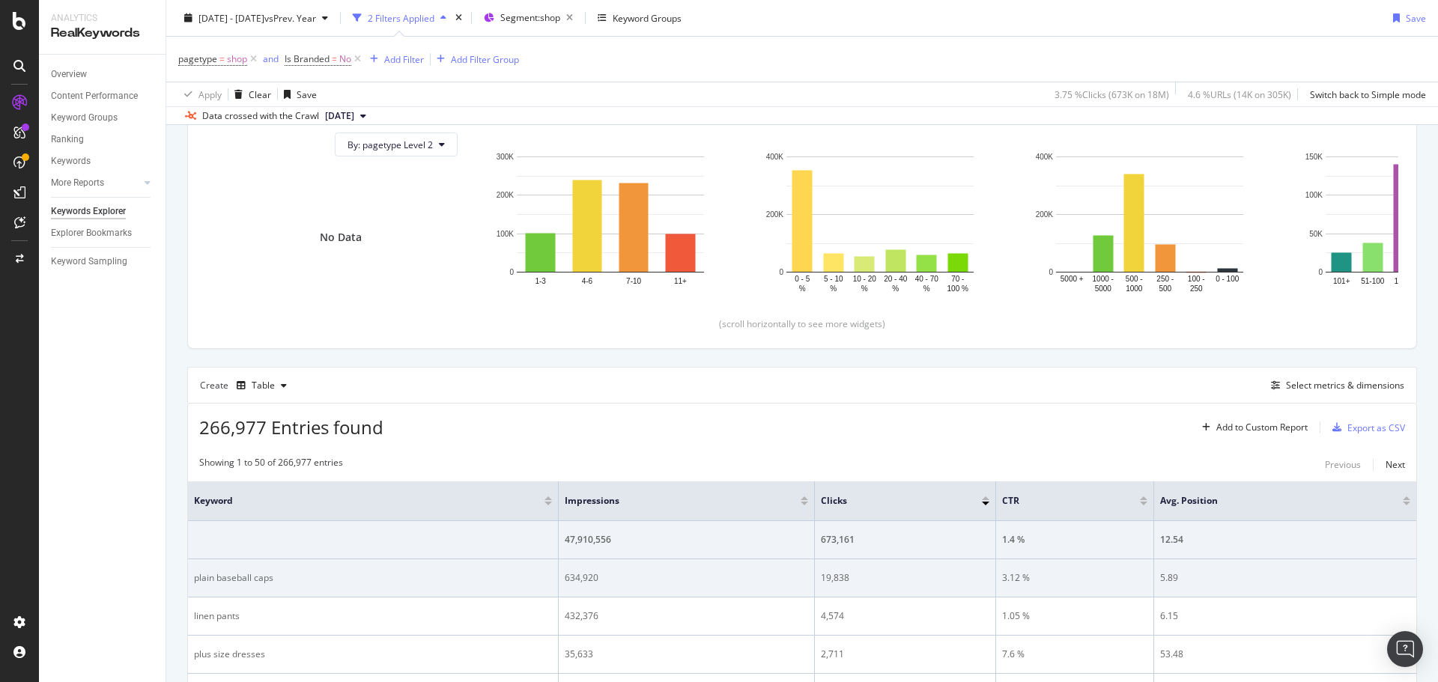
scroll to position [167, 0]
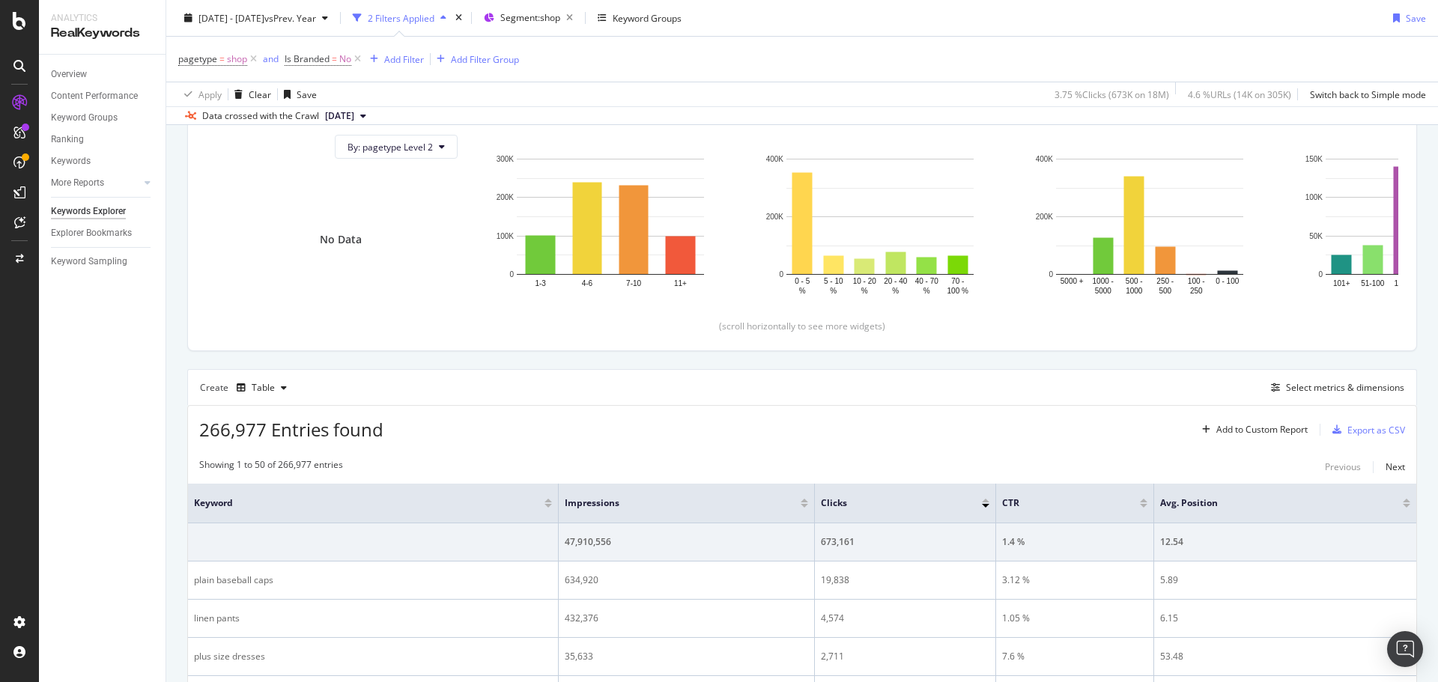
click at [759, 58] on div "pagetype = shop and Is Branded = No Add Filter Add Filter Group" at bounding box center [802, 59] width 1248 height 45
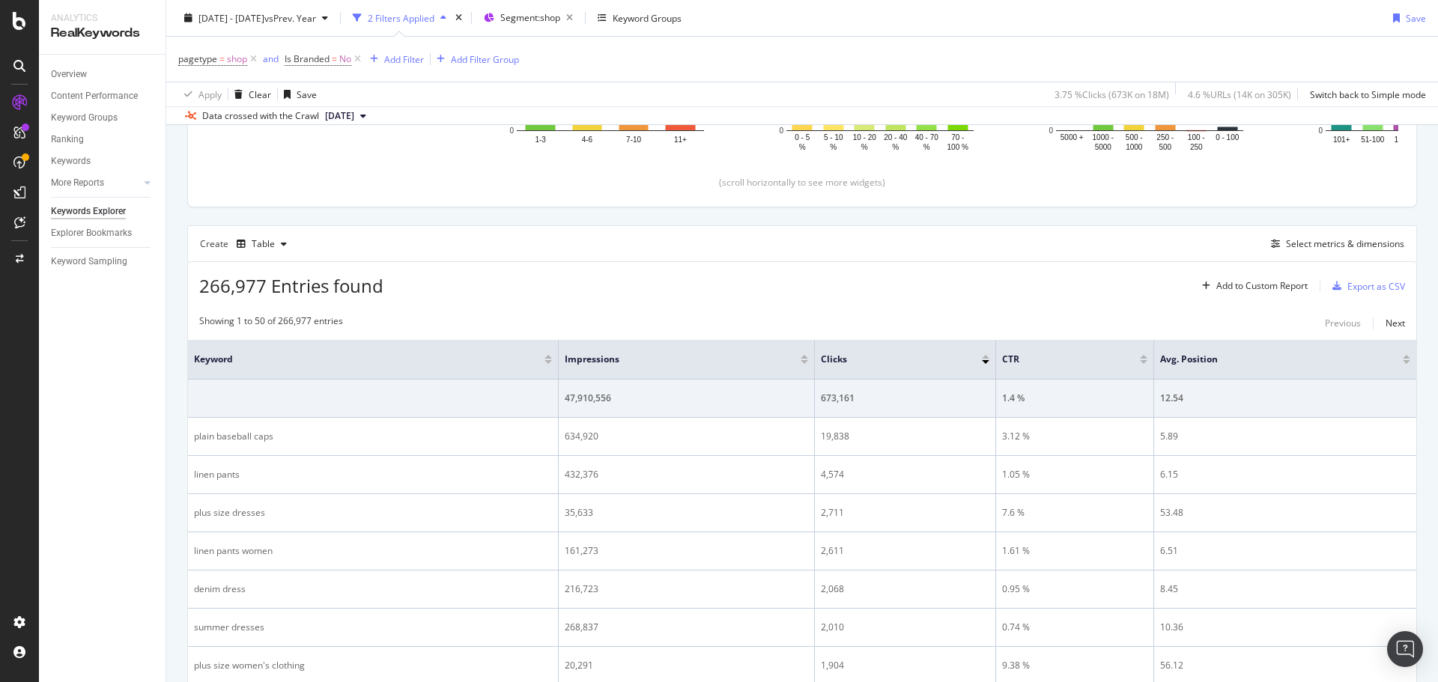
scroll to position [317, 0]
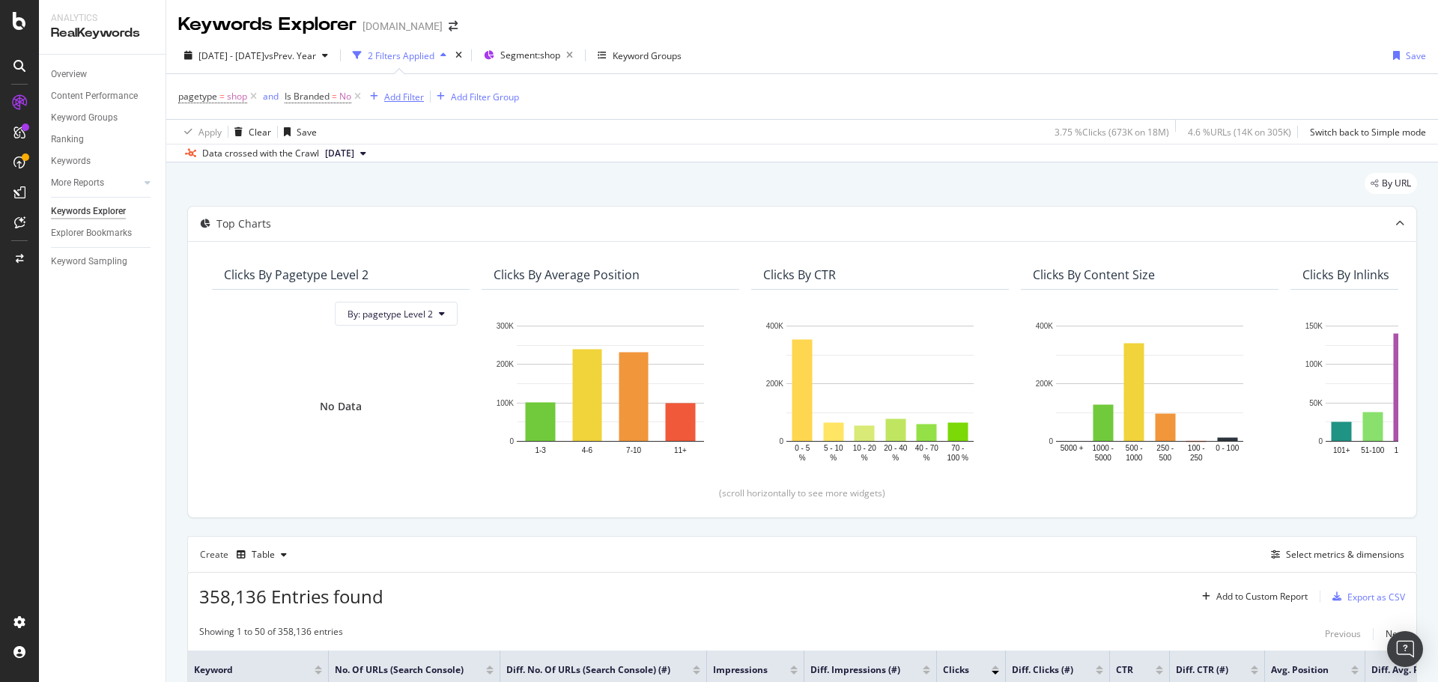
click at [424, 97] on div "Add Filter" at bounding box center [404, 97] width 40 height 13
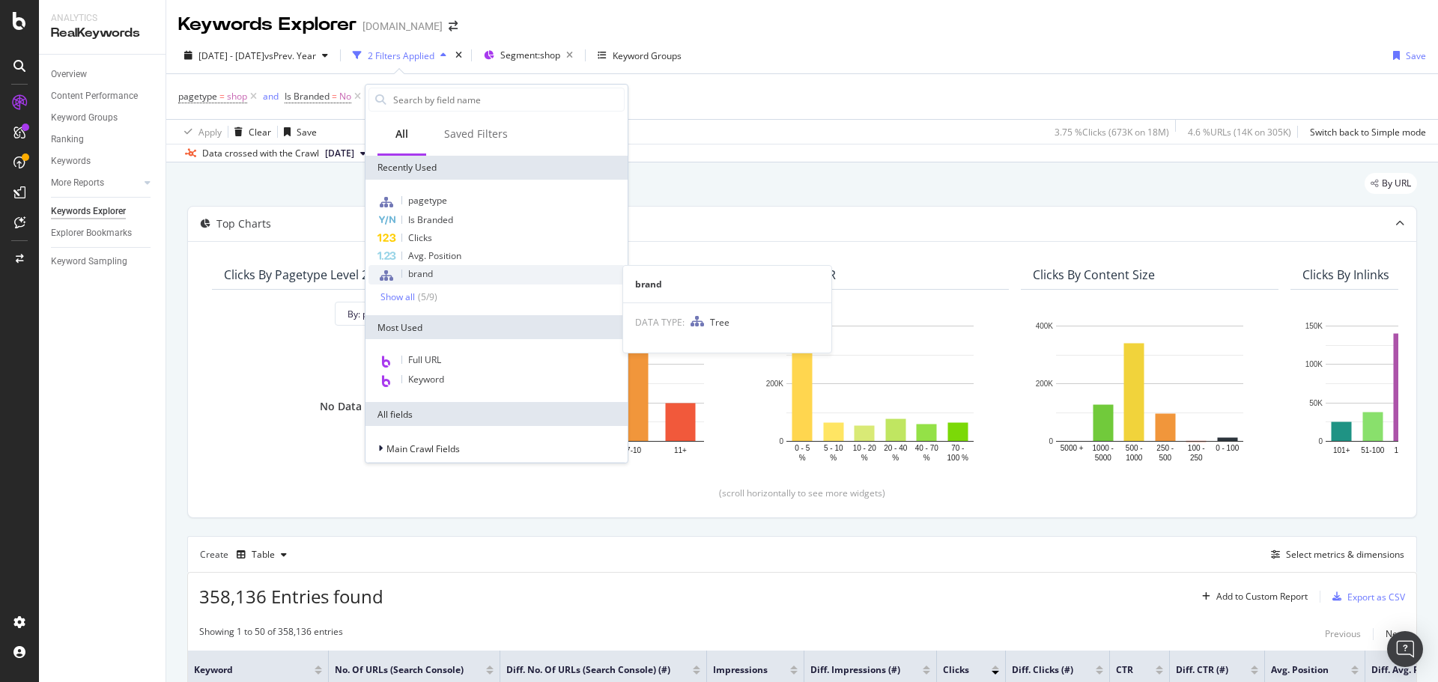
click at [443, 275] on div "brand" at bounding box center [497, 274] width 256 height 19
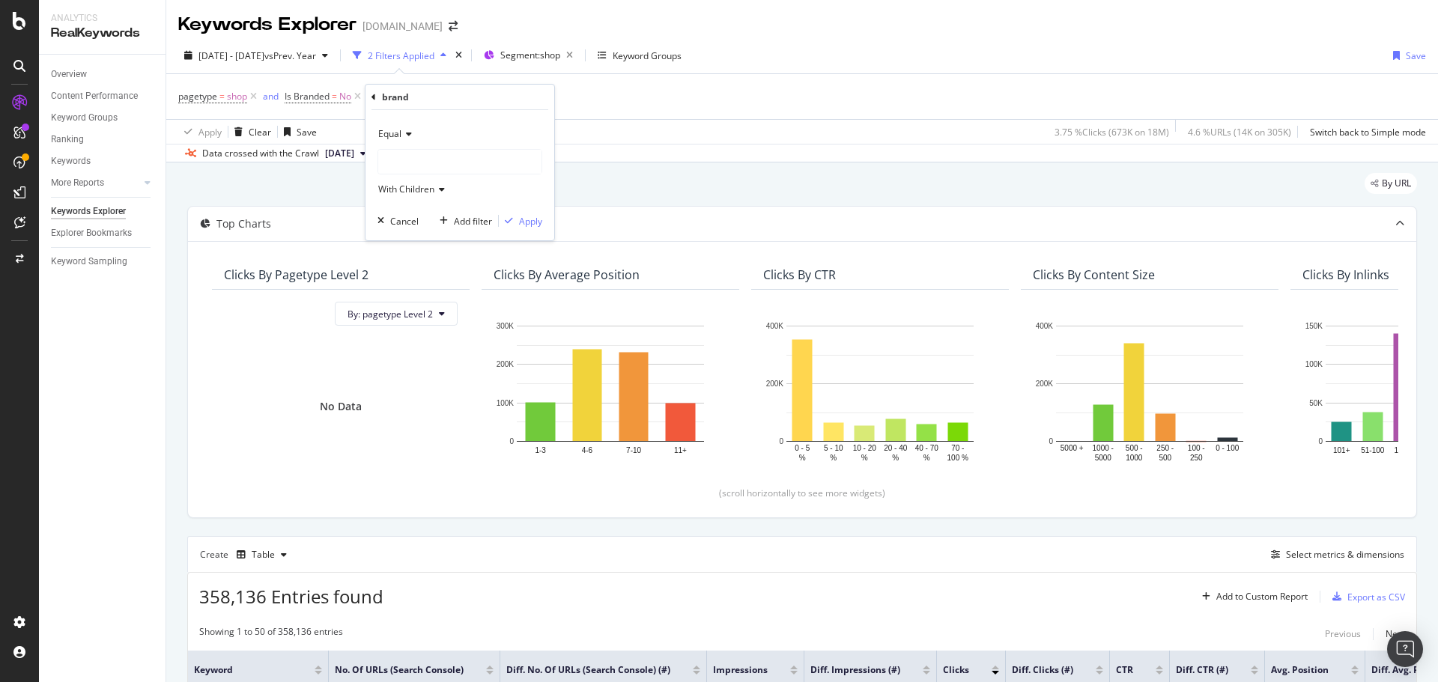
click at [432, 158] on div at bounding box center [459, 162] width 163 height 24
click at [433, 238] on span "bananarepublic" at bounding box center [425, 238] width 65 height 13
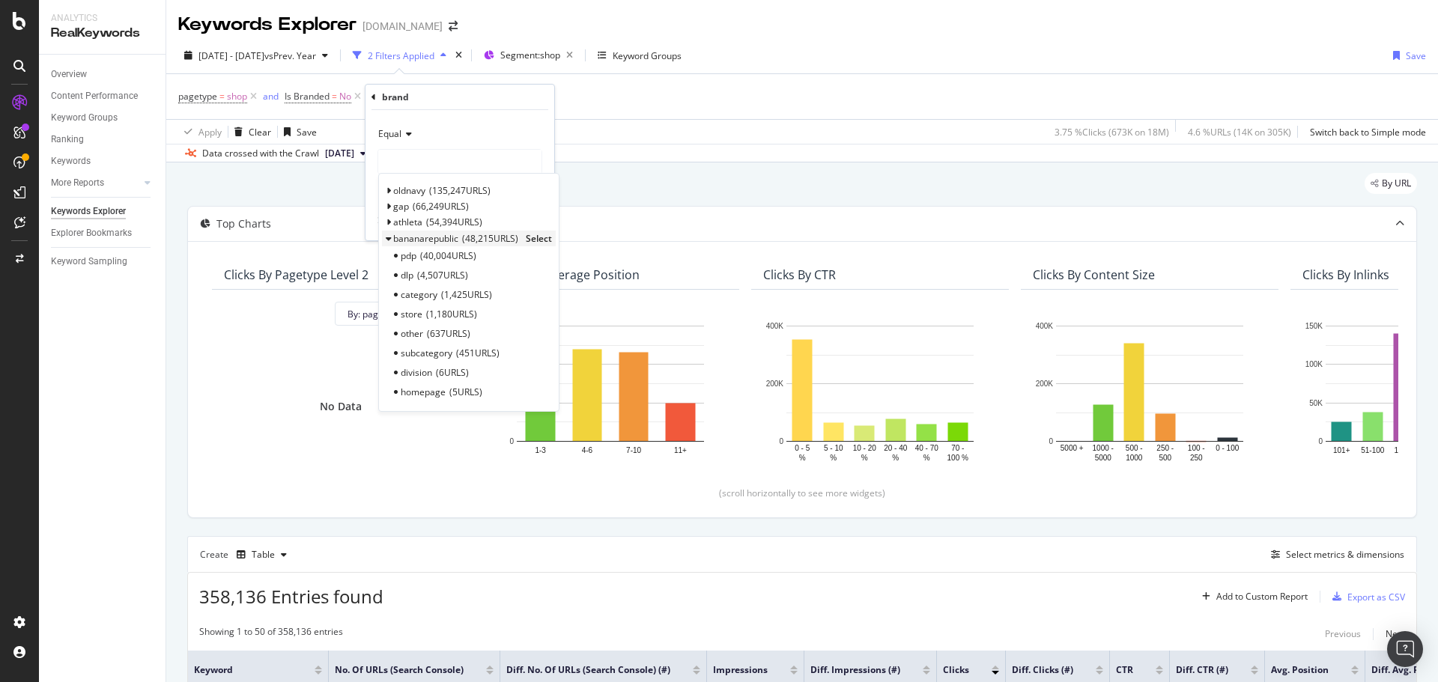
click at [408, 239] on span "bananarepublic" at bounding box center [425, 238] width 65 height 13
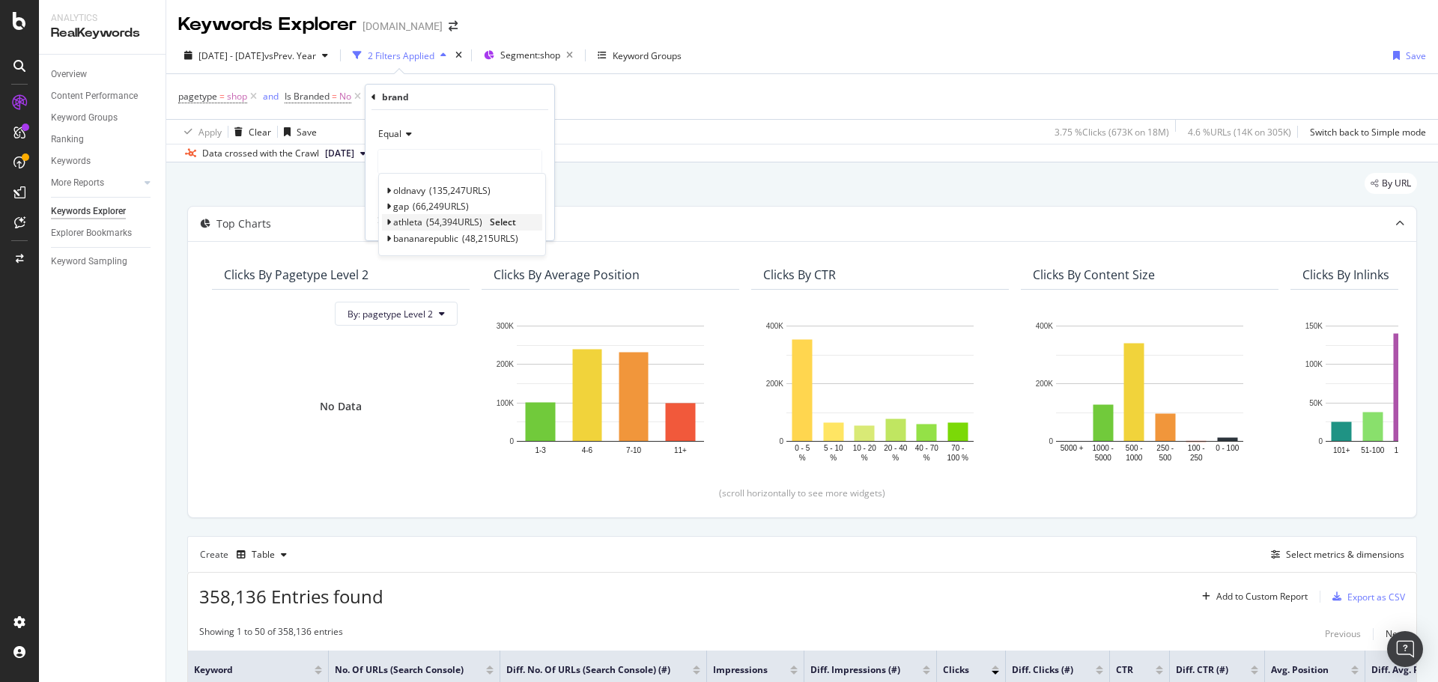
click at [459, 229] on div "athleta 54,394 URLS Select" at bounding box center [462, 222] width 160 height 16
click at [470, 232] on span "48,215 URLS" at bounding box center [490, 238] width 56 height 13
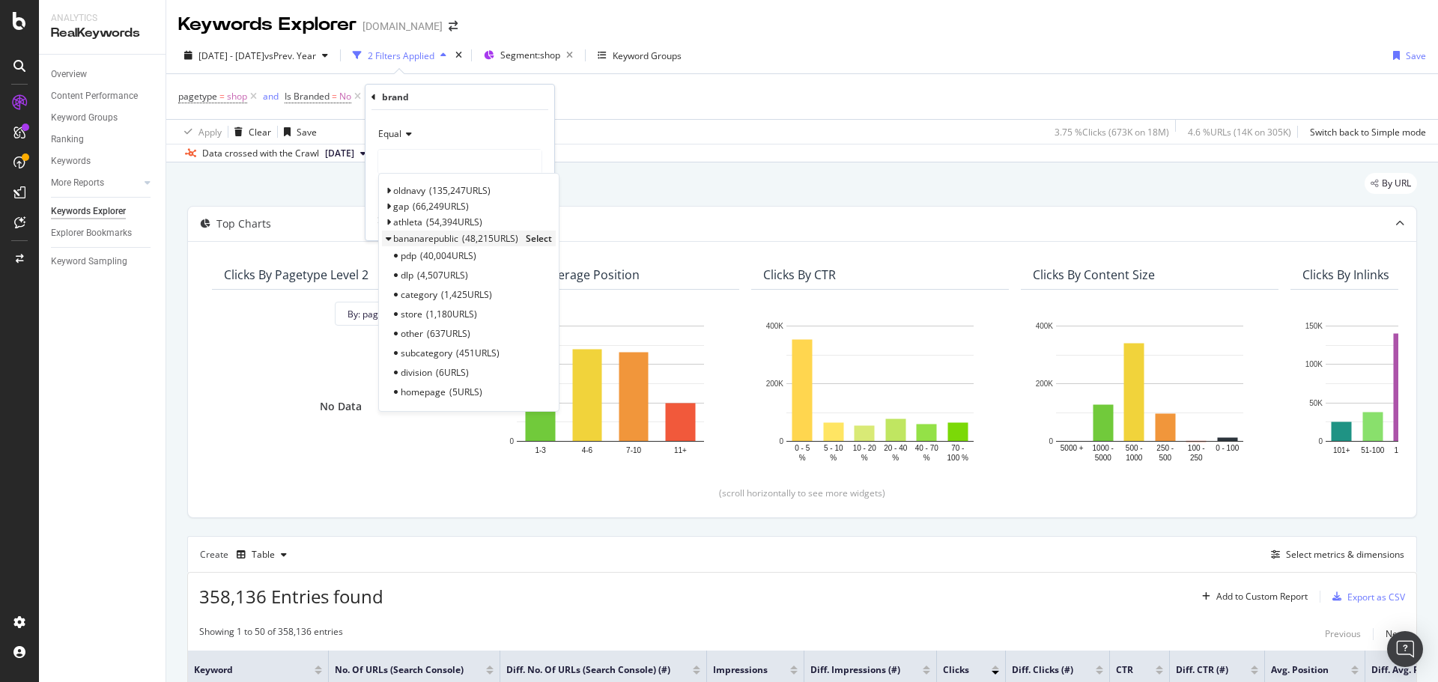
click at [536, 237] on span "Select" at bounding box center [539, 238] width 26 height 13
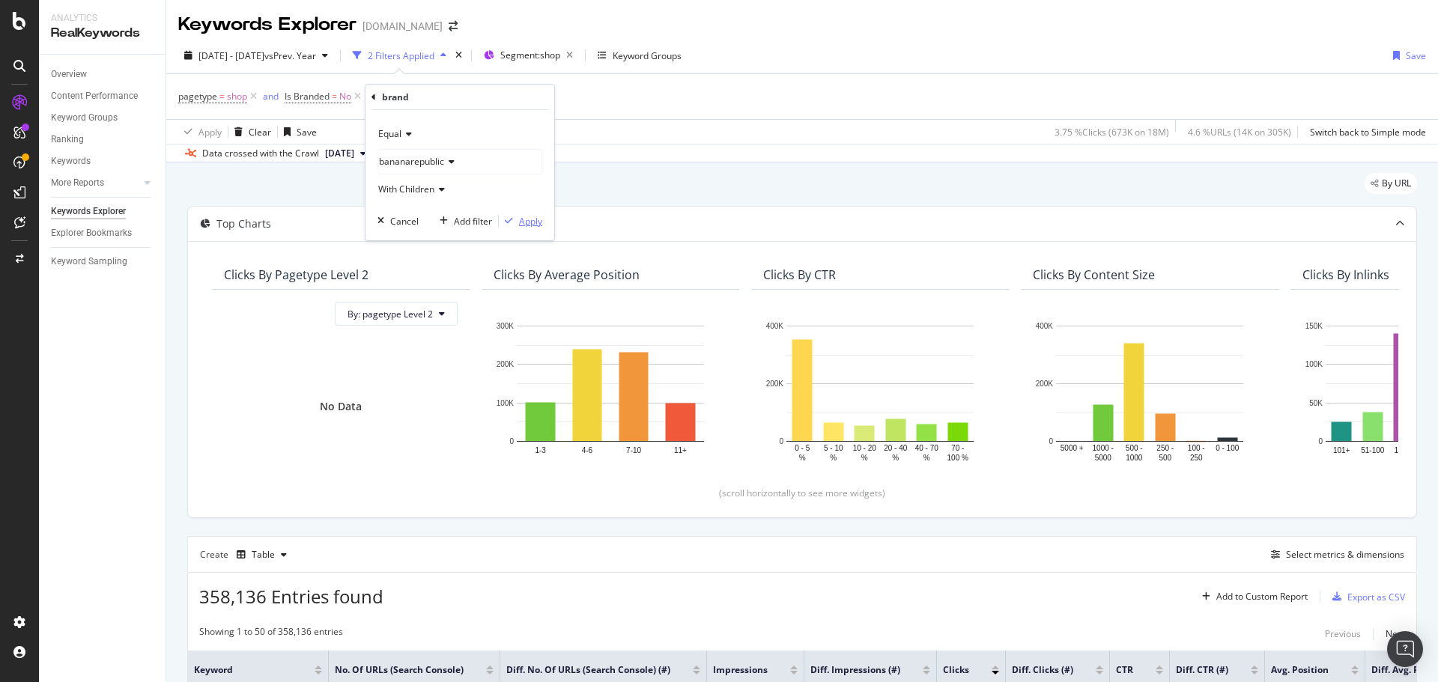
click at [524, 222] on div "Apply" at bounding box center [530, 221] width 23 height 13
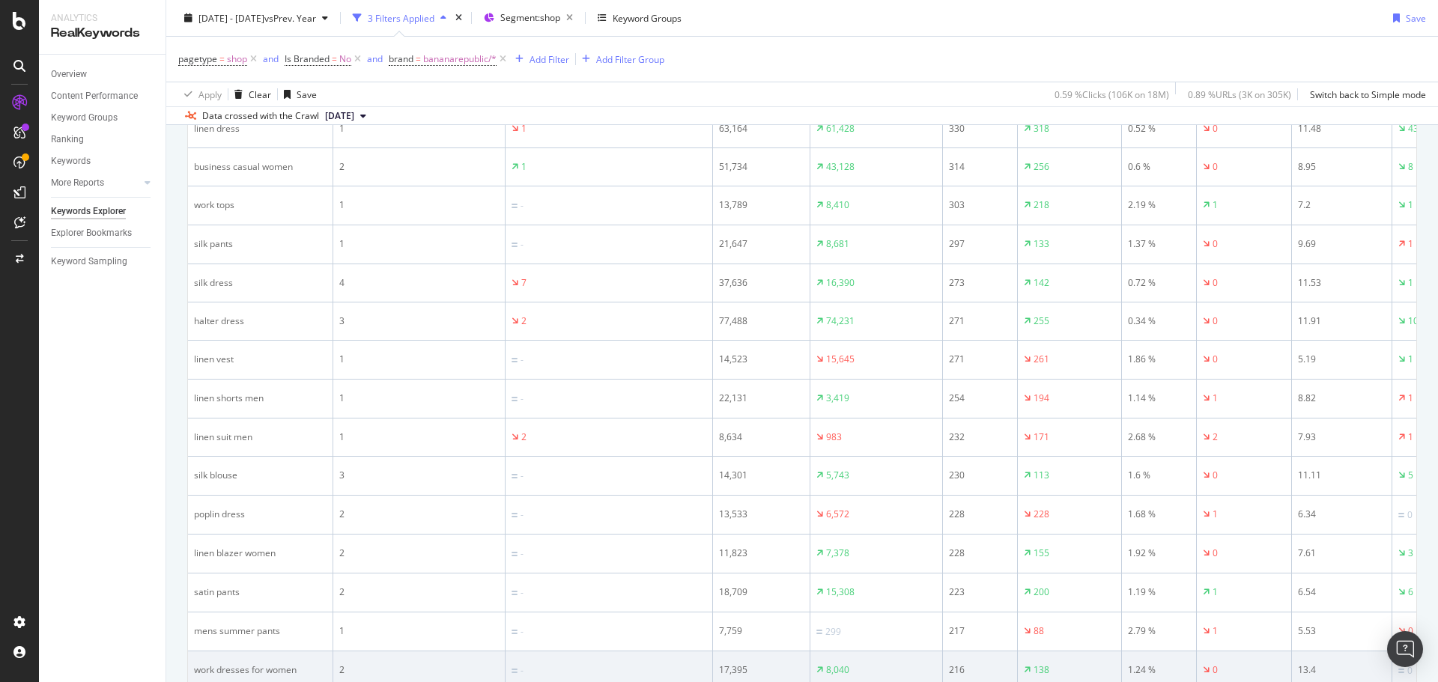
scroll to position [1291, 0]
